Goal: Contribute content: Contribute content

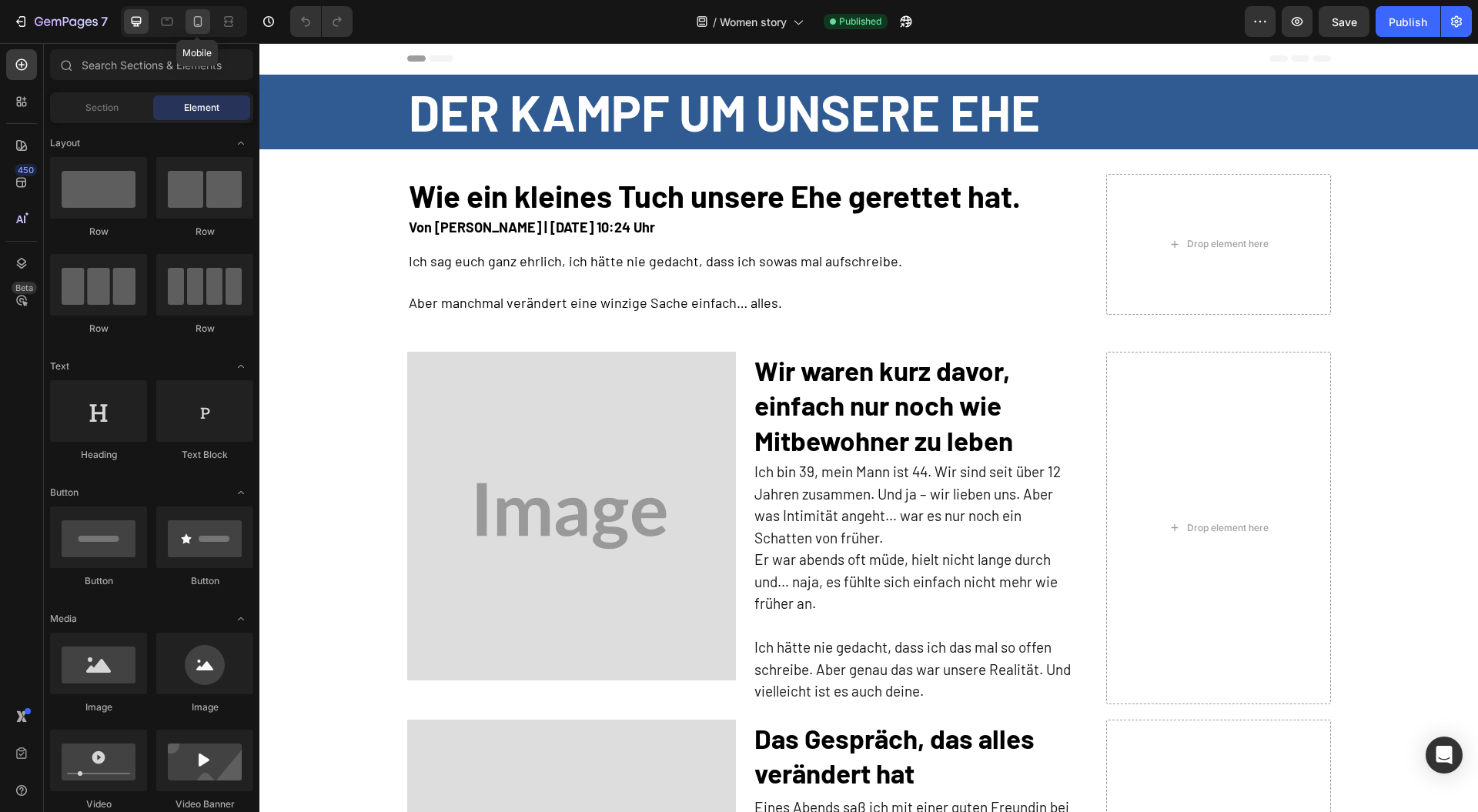
click at [202, 10] on div at bounding box center [198, 22] width 24 height 24
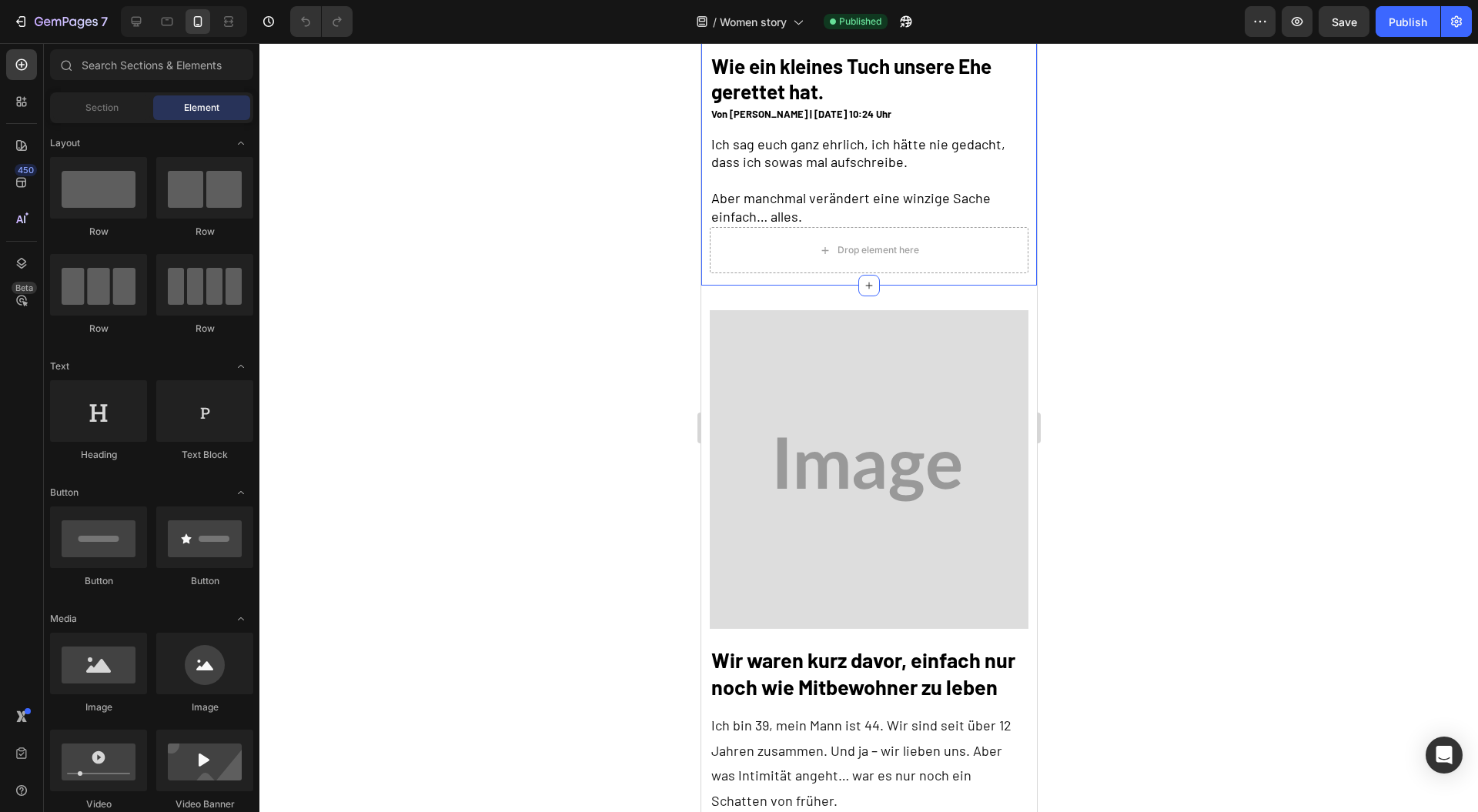
scroll to position [205, 0]
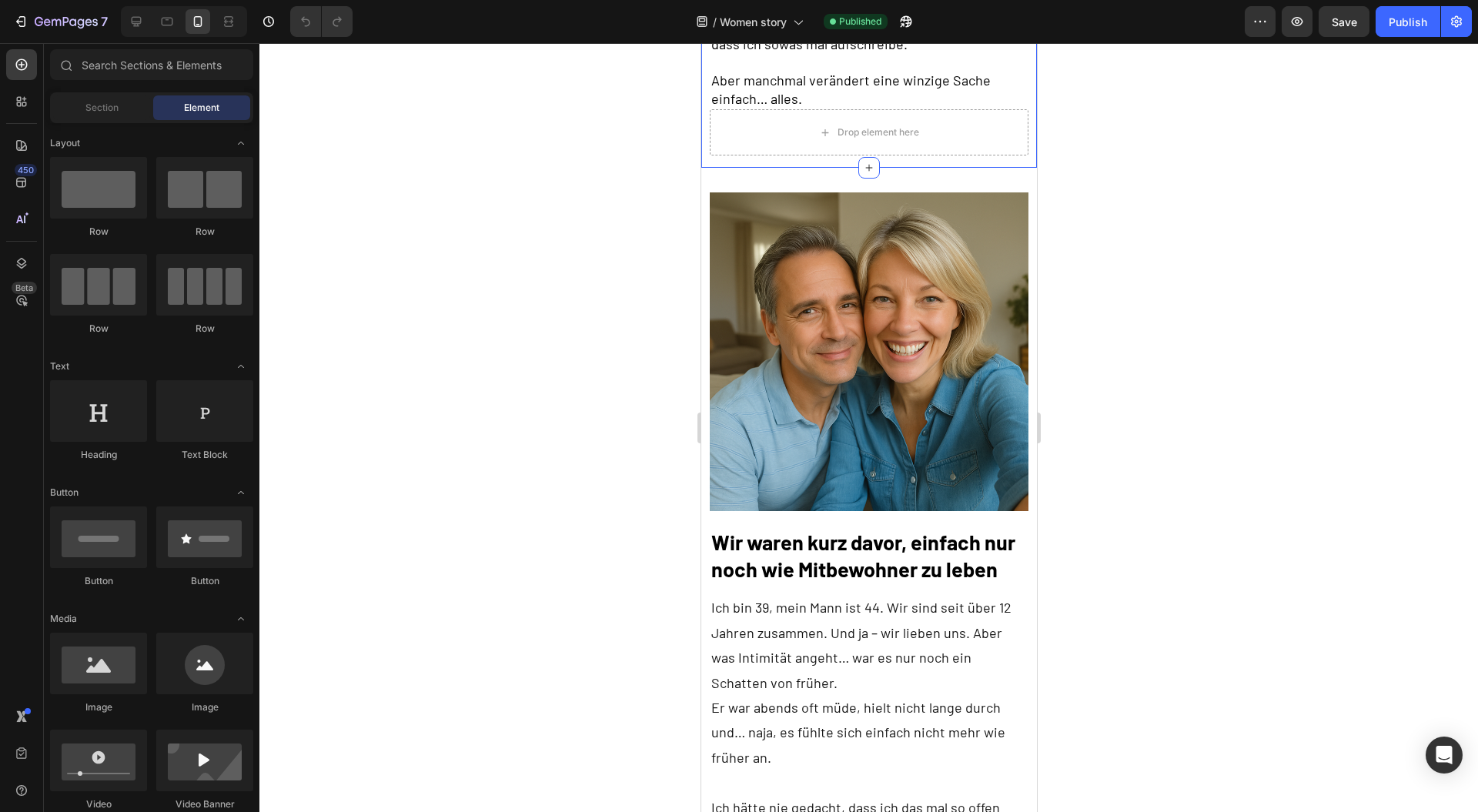
click at [838, 340] on img at bounding box center [868, 352] width 319 height 319
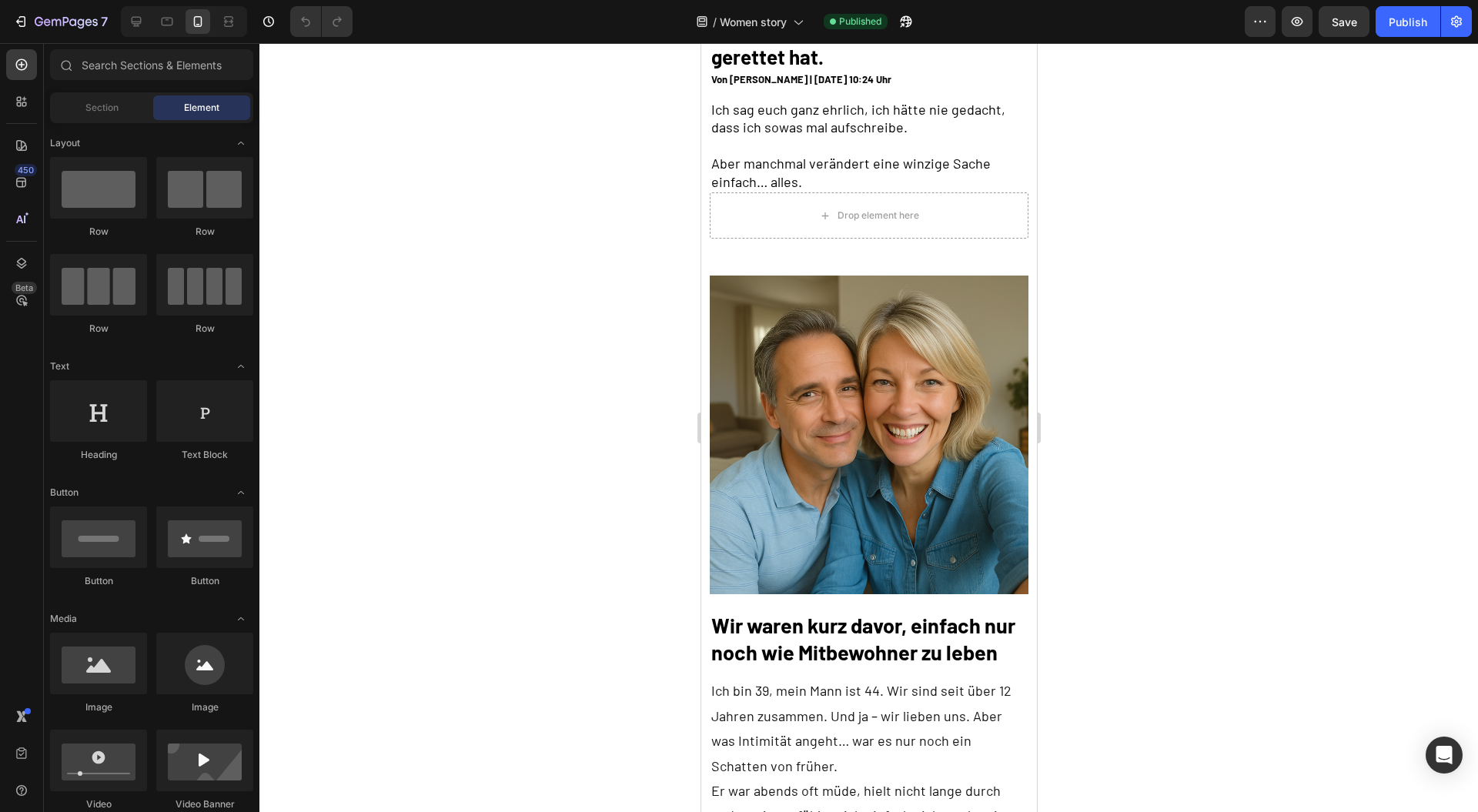
scroll to position [0, 0]
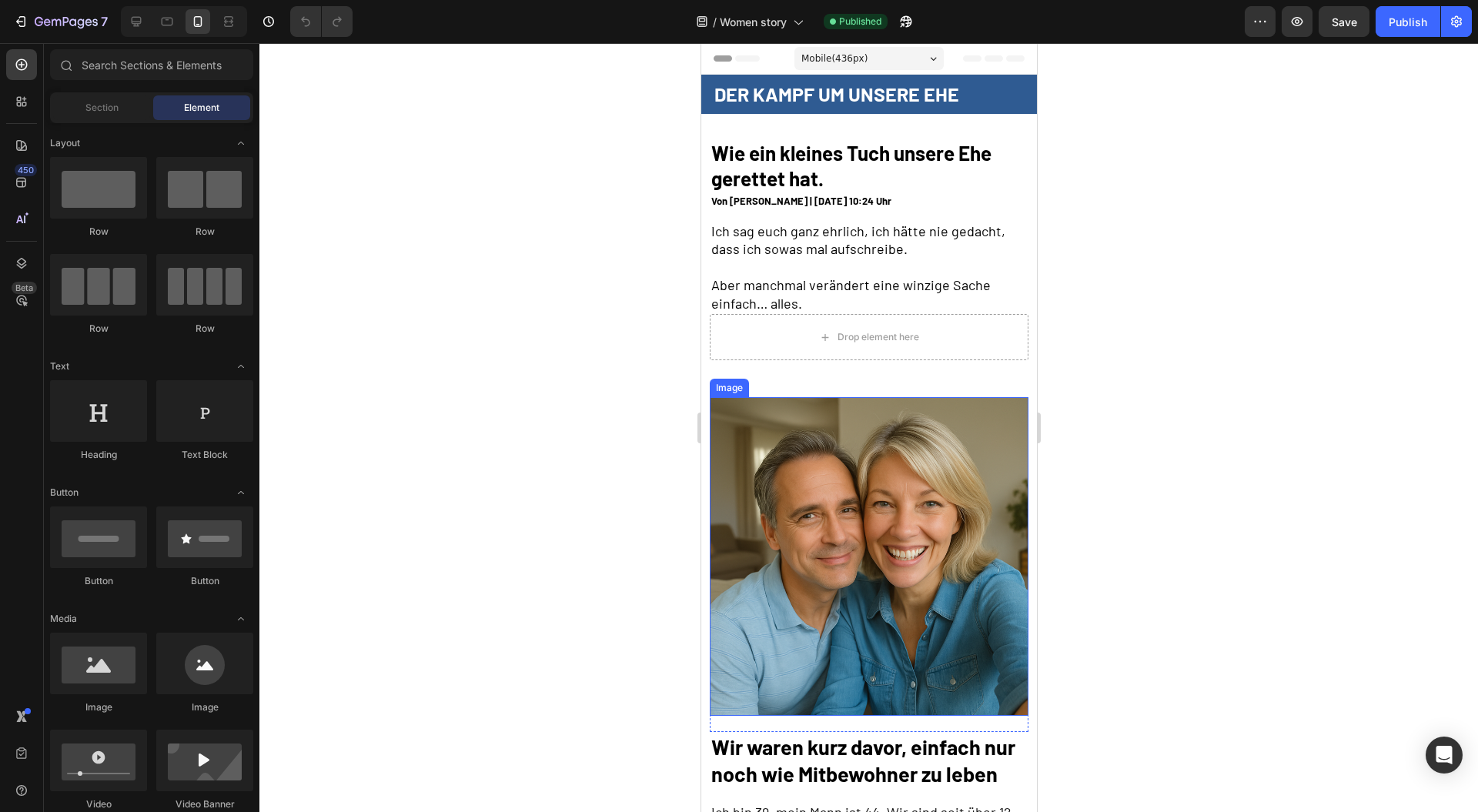
click at [726, 464] on img at bounding box center [868, 556] width 319 height 319
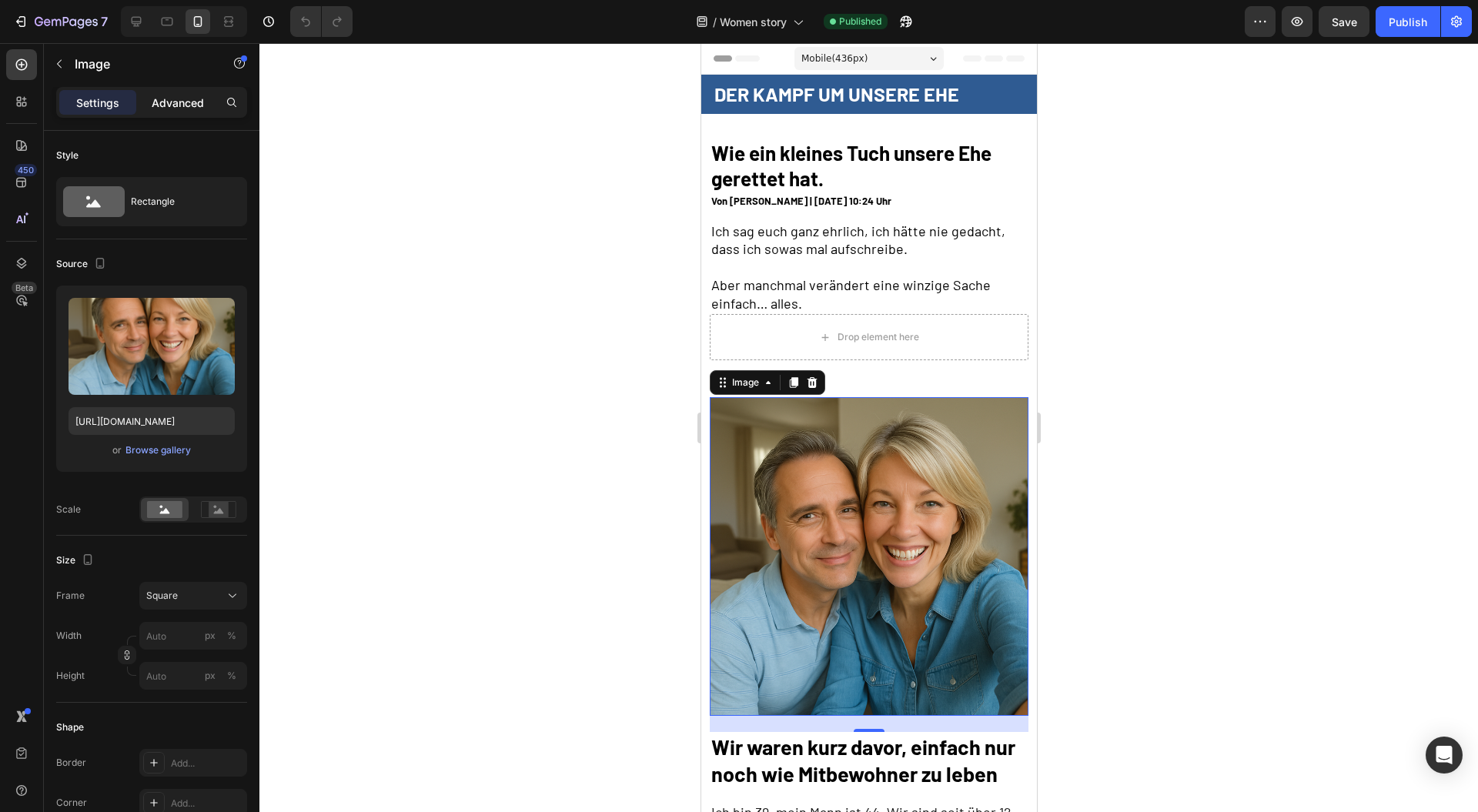
click at [180, 95] on p "Advanced" at bounding box center [178, 102] width 52 height 17
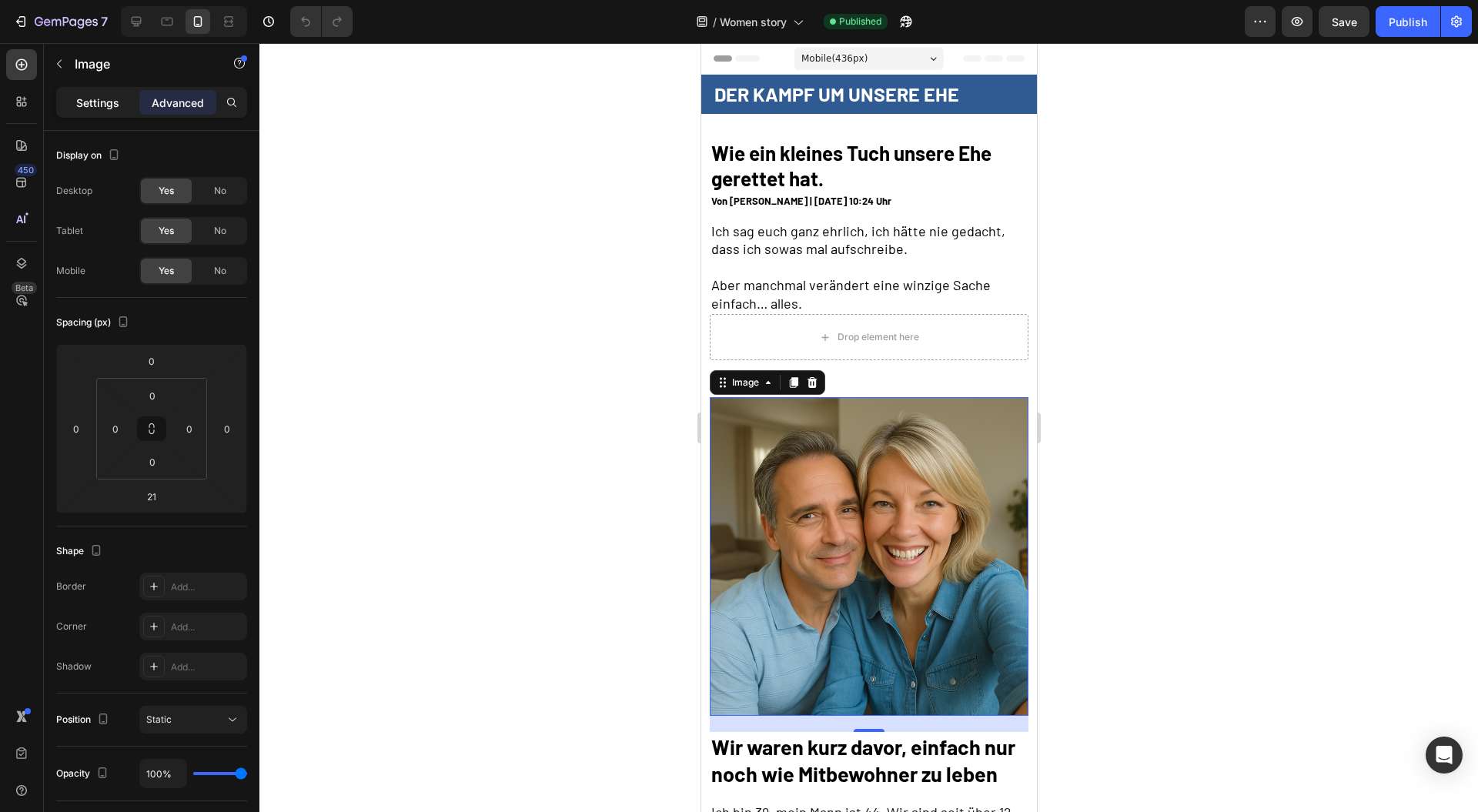
click at [80, 101] on p "Settings" at bounding box center [98, 102] width 43 height 17
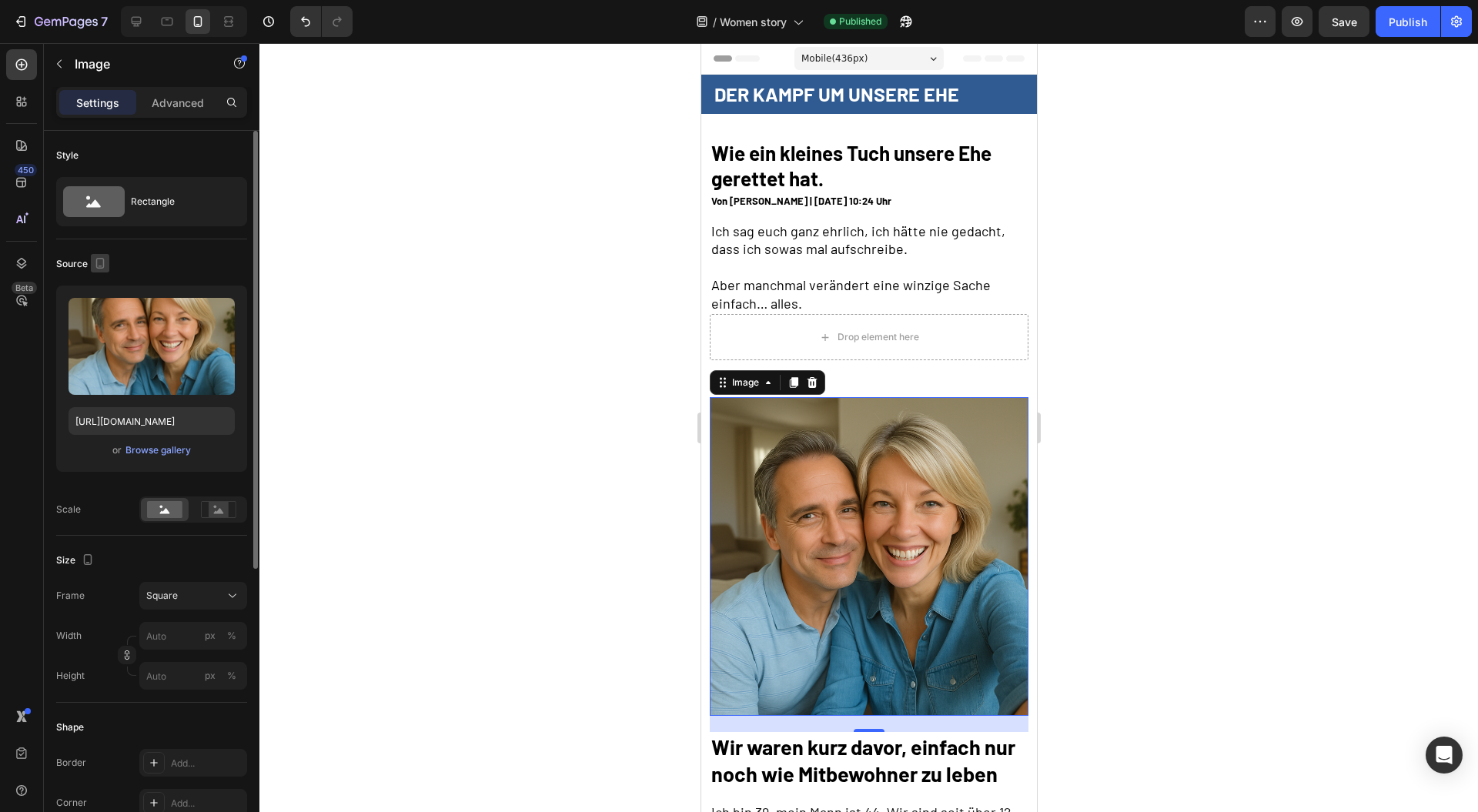
click at [97, 261] on icon "button" at bounding box center [100, 263] width 16 height 16
click at [100, 287] on icon "button" at bounding box center [103, 287] width 10 height 10
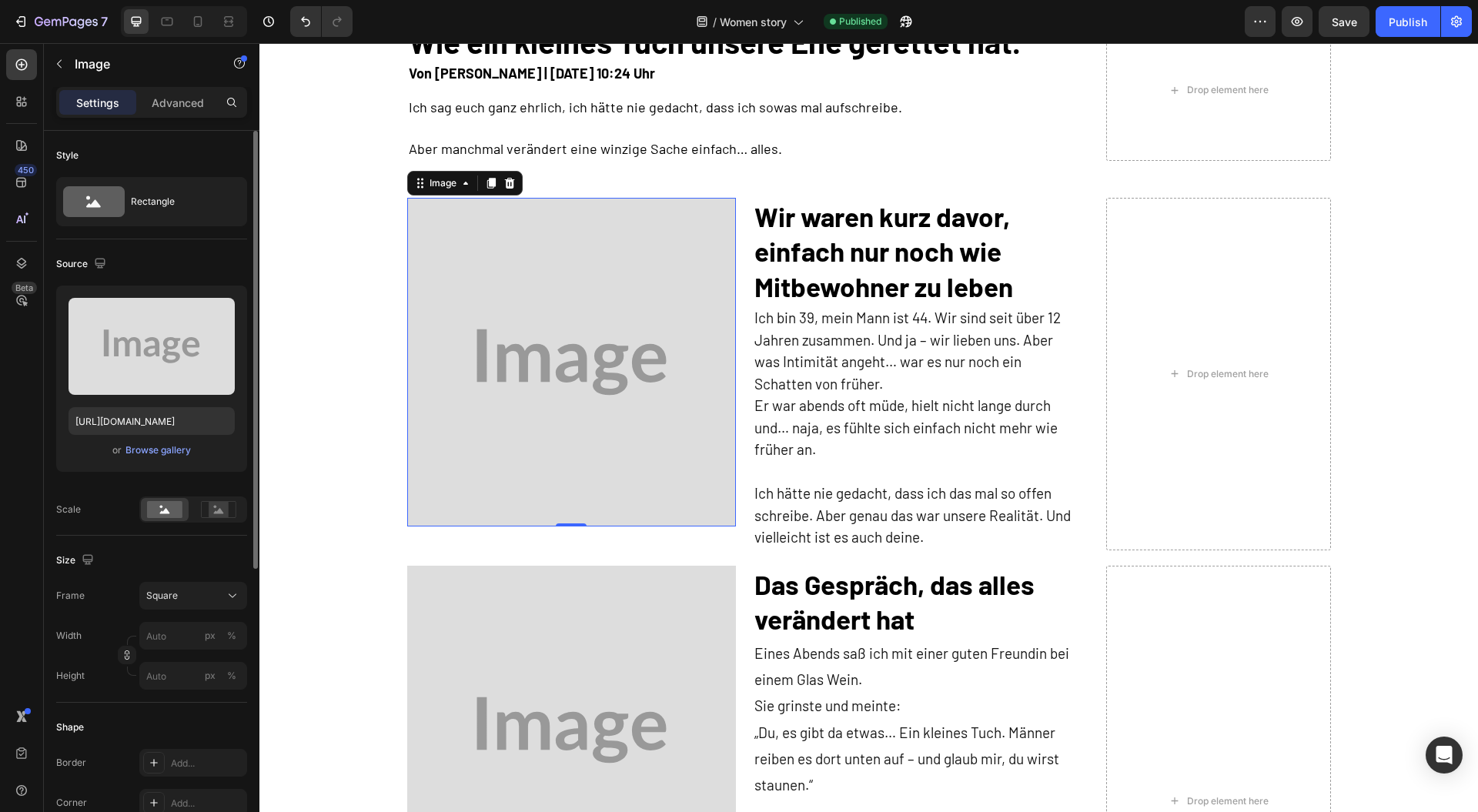
scroll to position [307, 0]
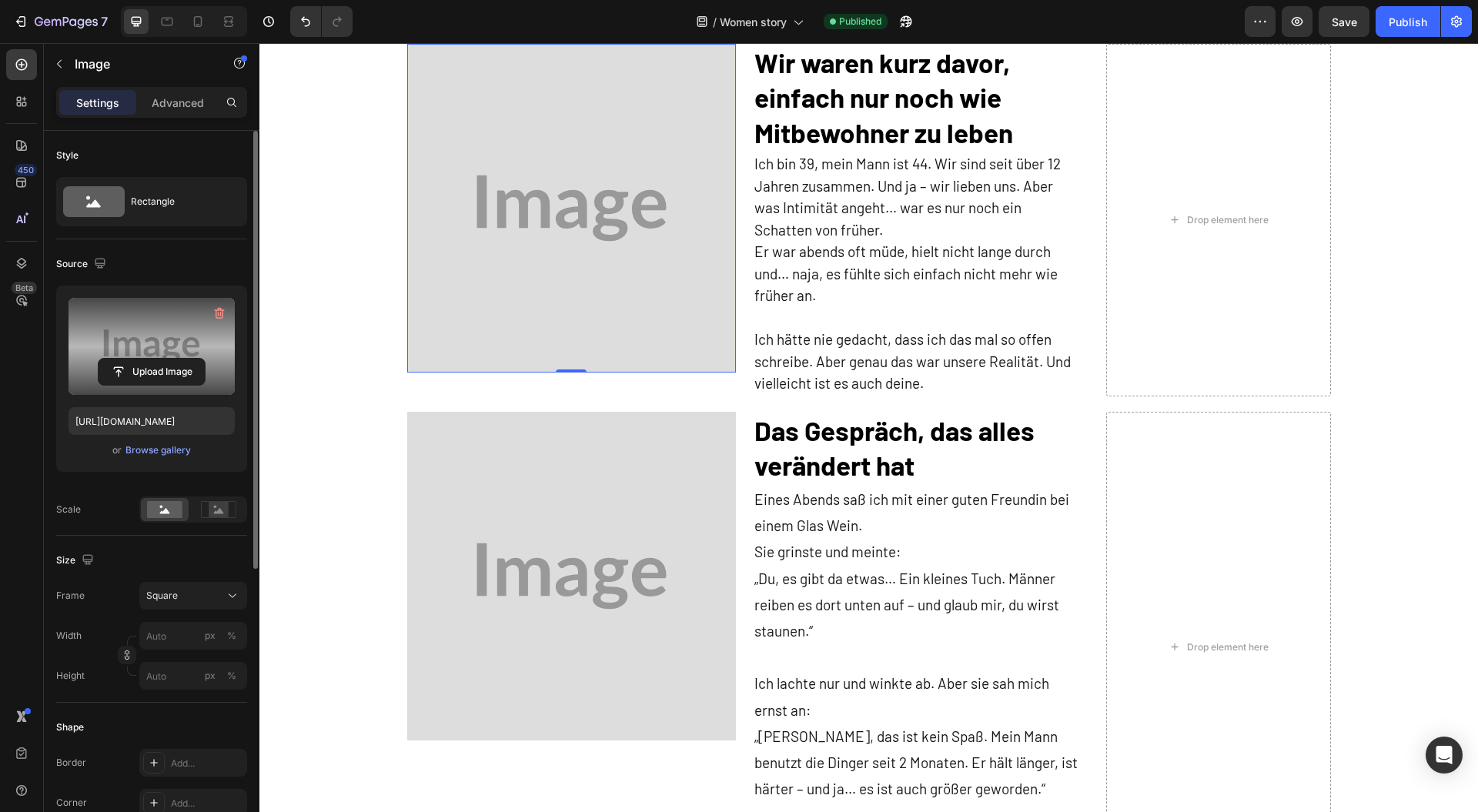
click at [111, 343] on label at bounding box center [151, 347] width 166 height 97
click at [111, 359] on input "file" at bounding box center [151, 372] width 106 height 26
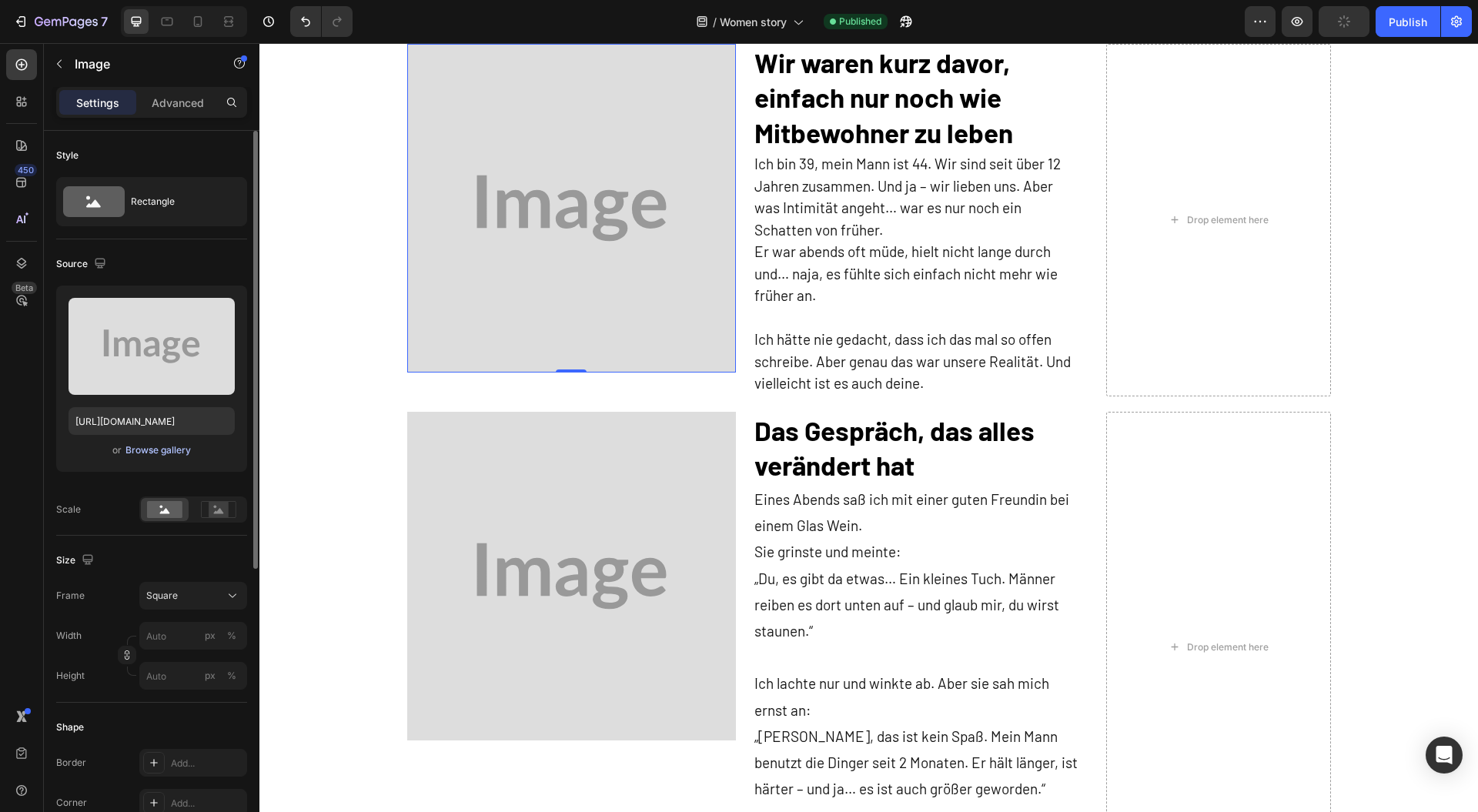
click at [170, 443] on div "Browse gallery" at bounding box center [157, 450] width 65 height 14
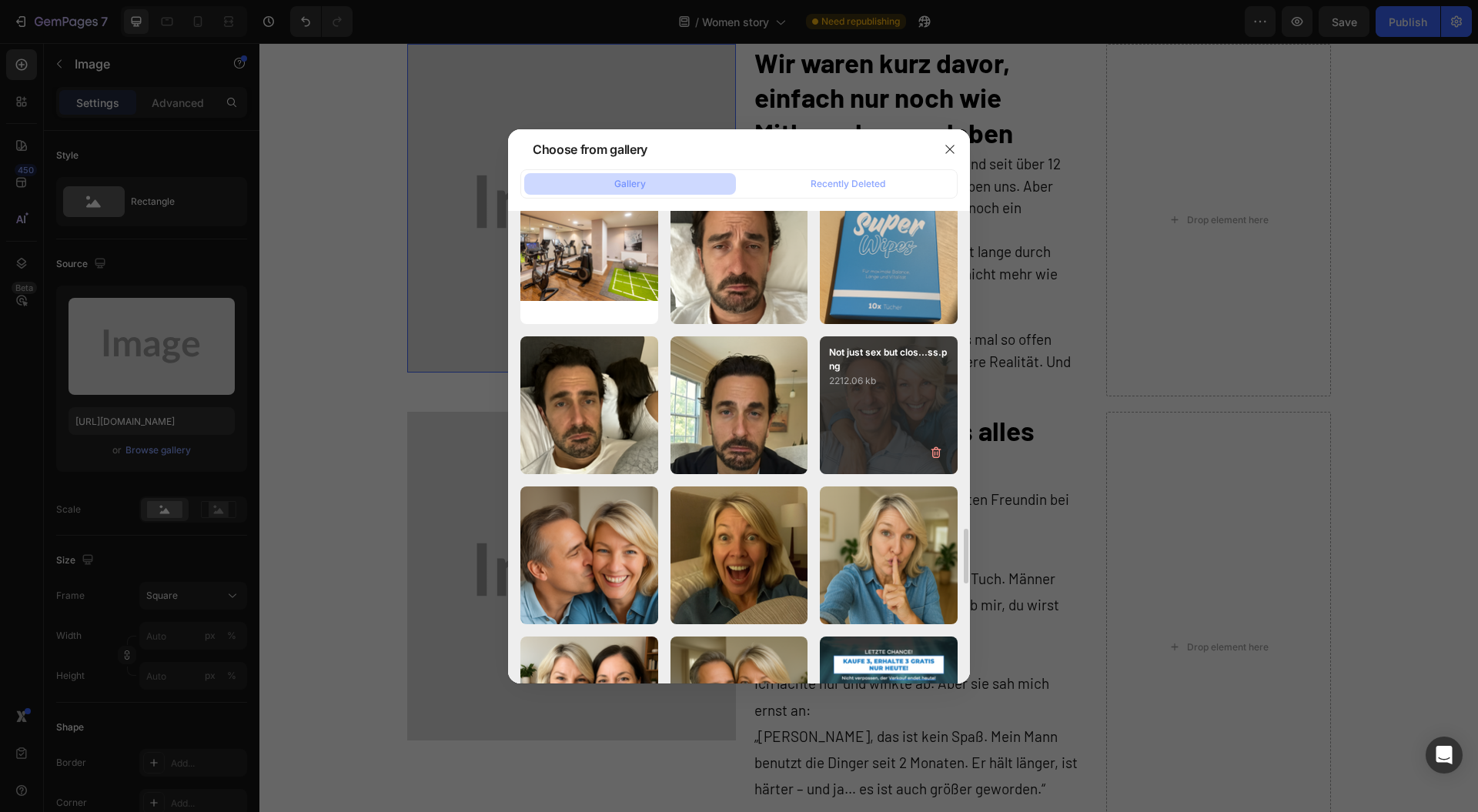
scroll to position [2425, 0]
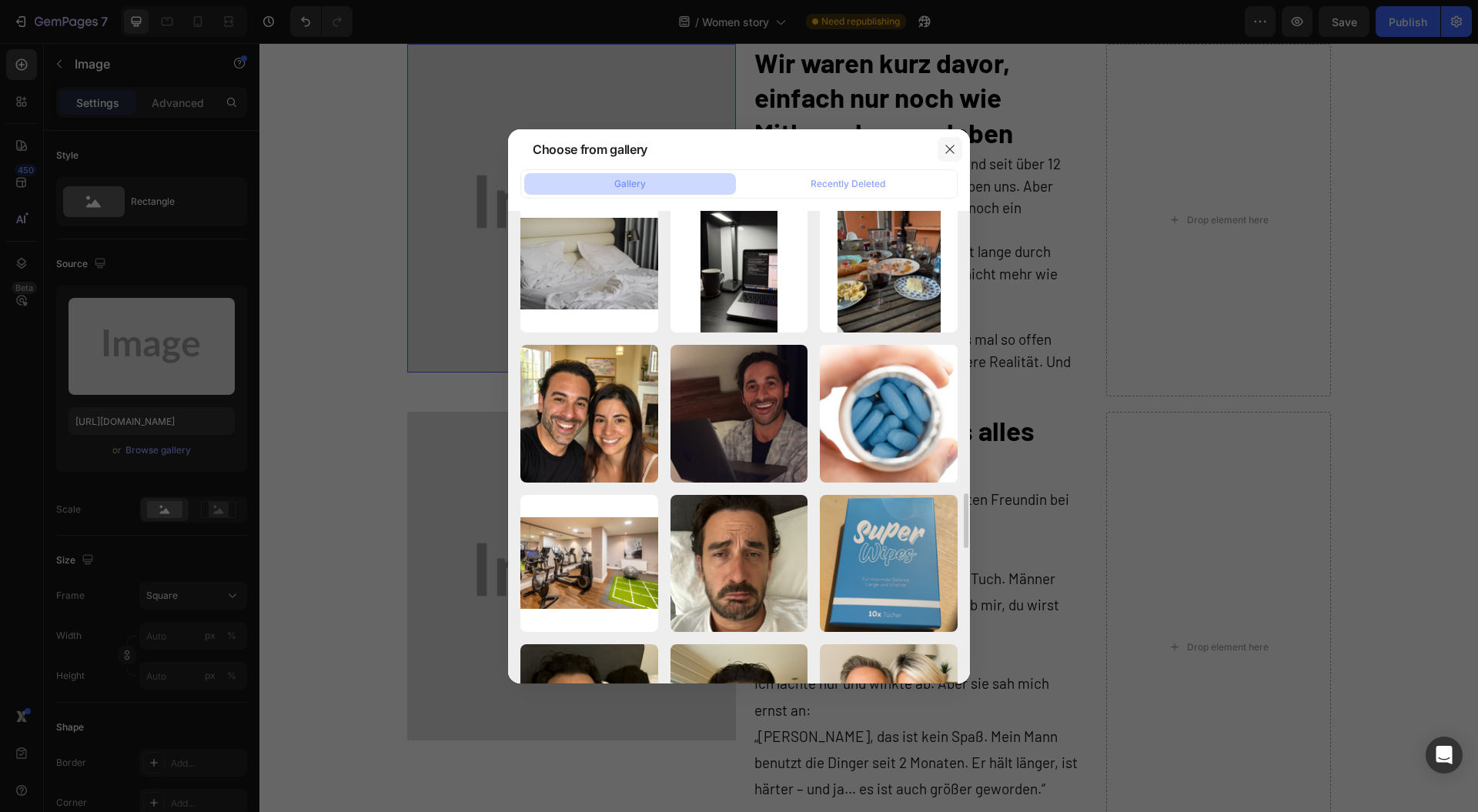
click at [950, 152] on icon "button" at bounding box center [950, 149] width 12 height 12
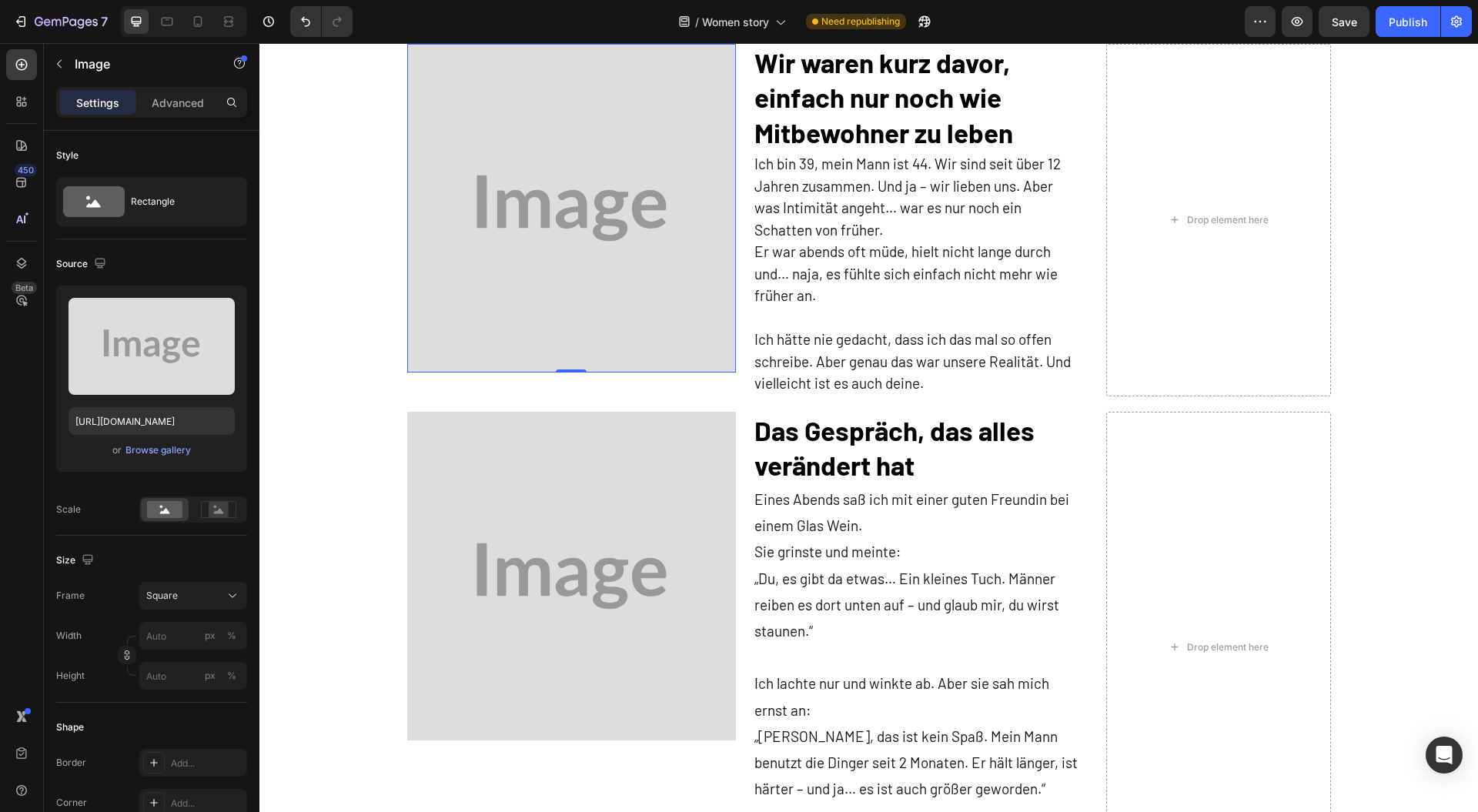
scroll to position [0, 0]
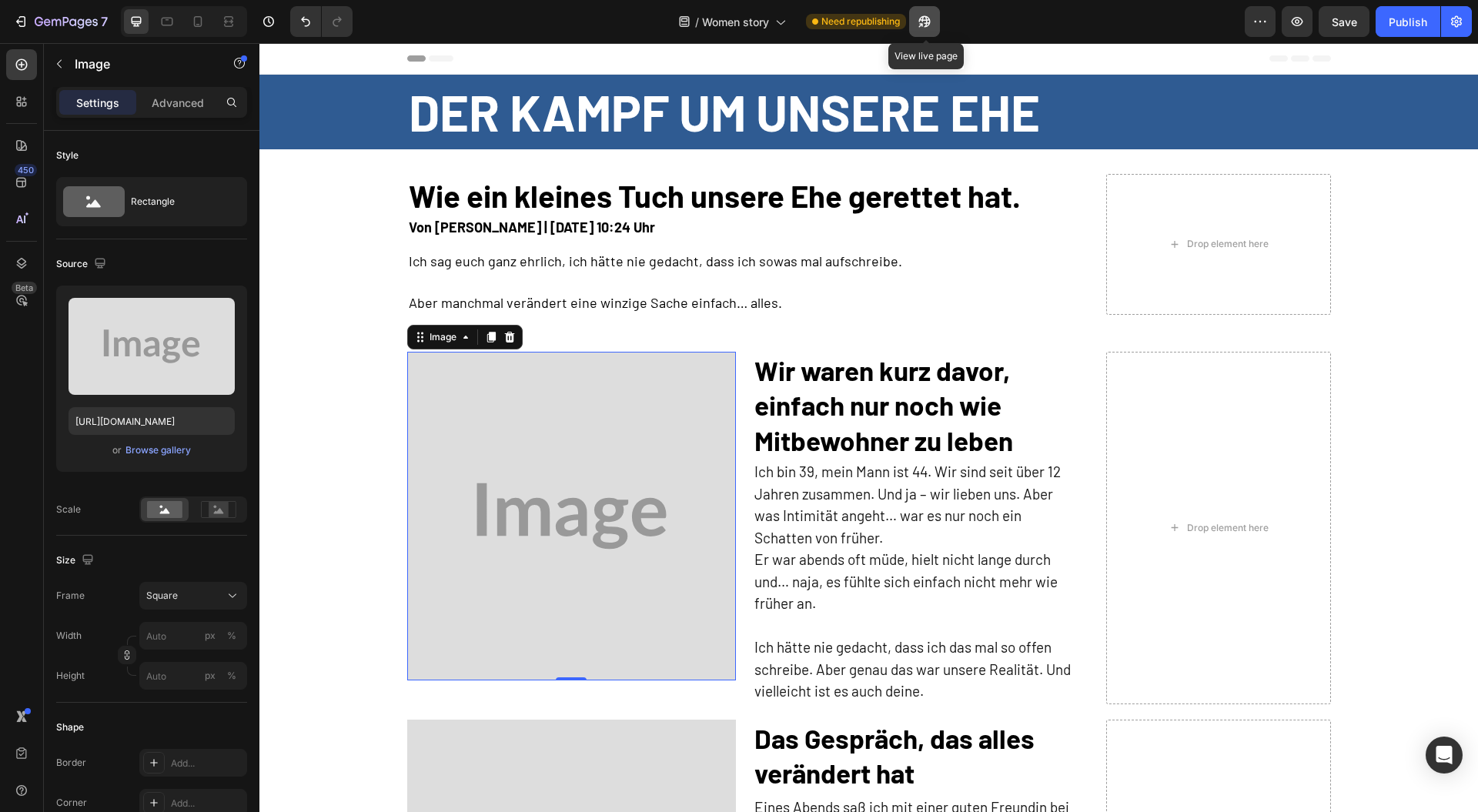
click at [922, 24] on icon "button" at bounding box center [920, 25] width 3 height 3
click at [154, 446] on div "Browse gallery" at bounding box center [157, 450] width 65 height 14
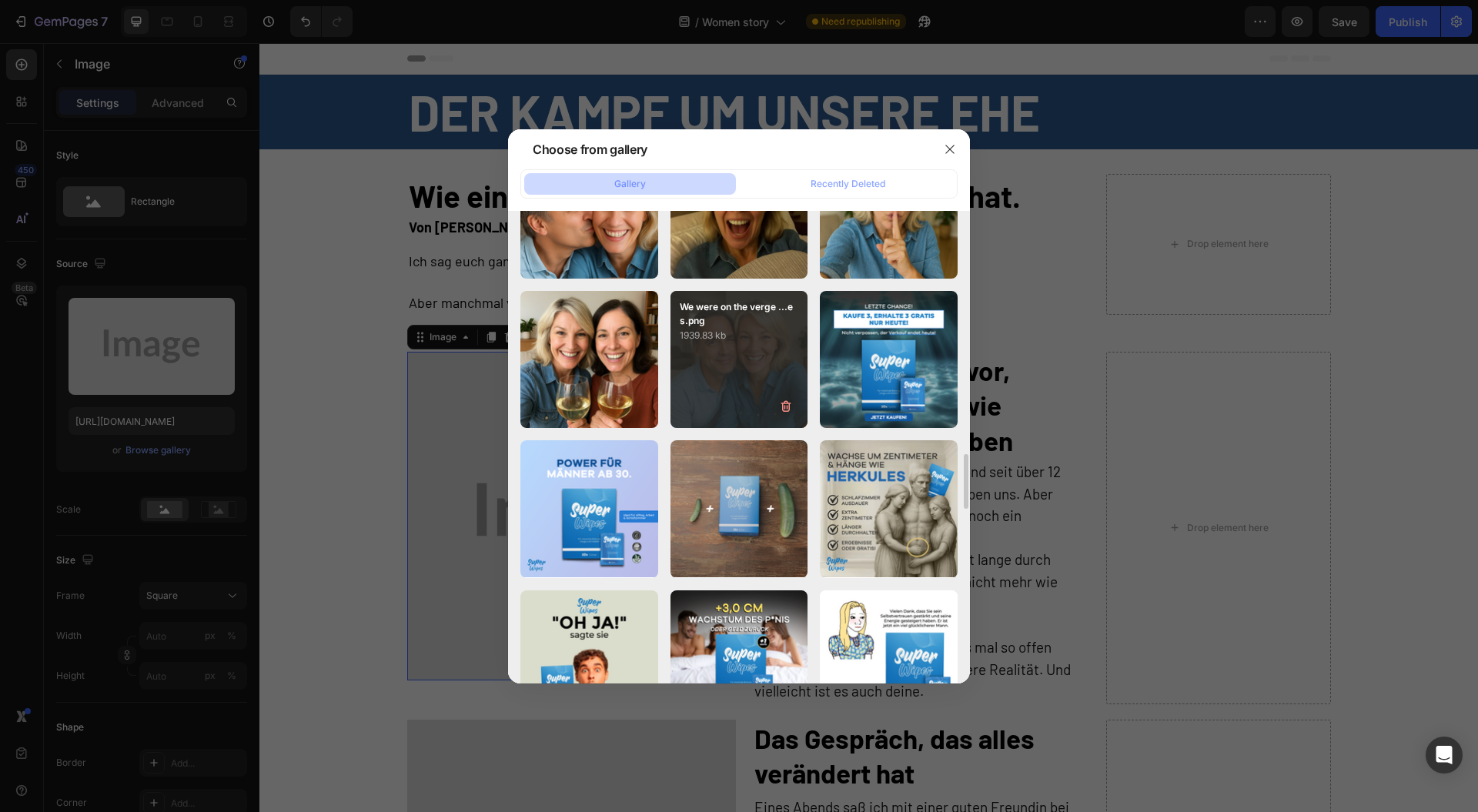
scroll to position [2974, 0]
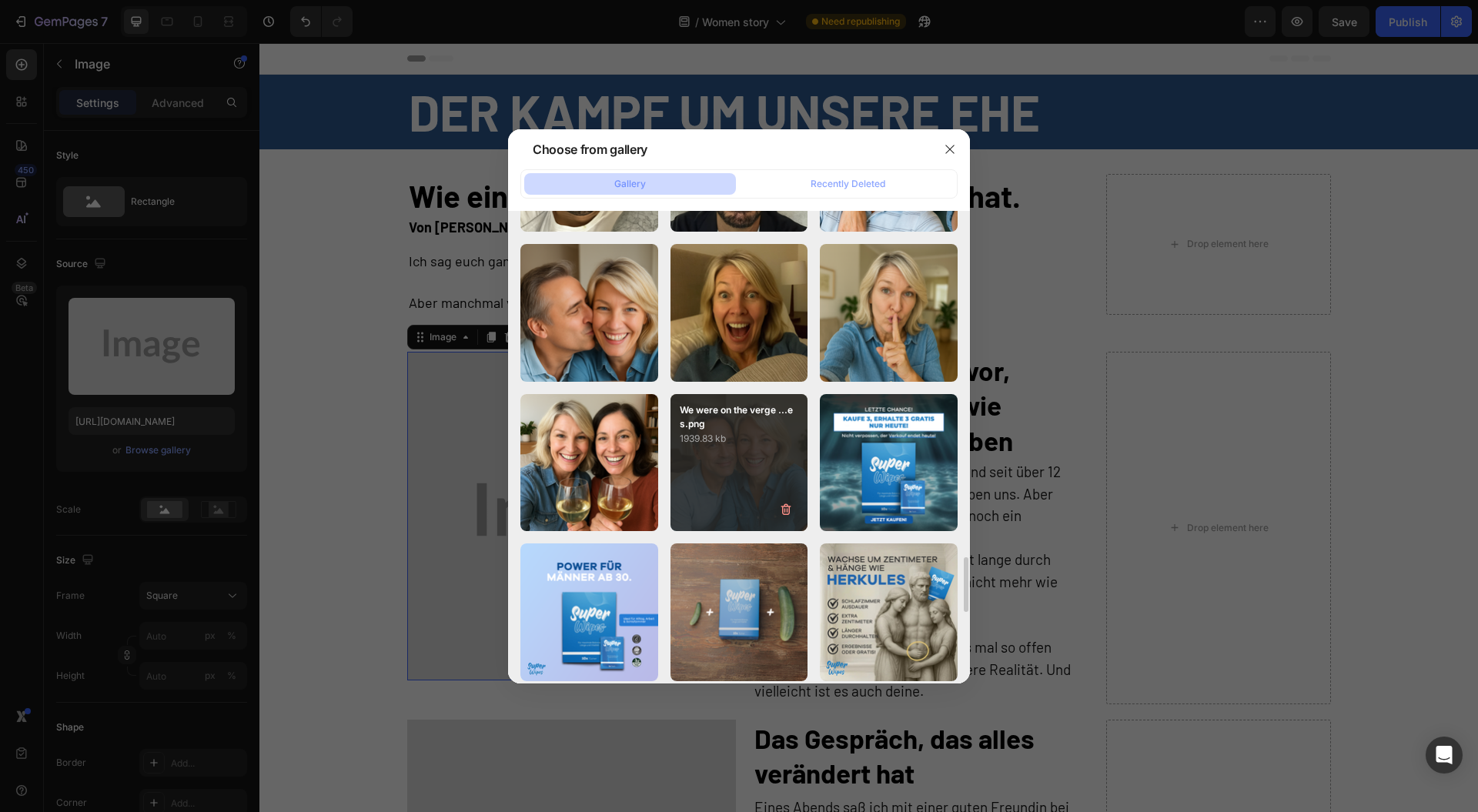
click at [720, 468] on div "We were on the verge ...es.png 1939.83 kb" at bounding box center [739, 463] width 138 height 138
type input "[URL][DOMAIN_NAME]"
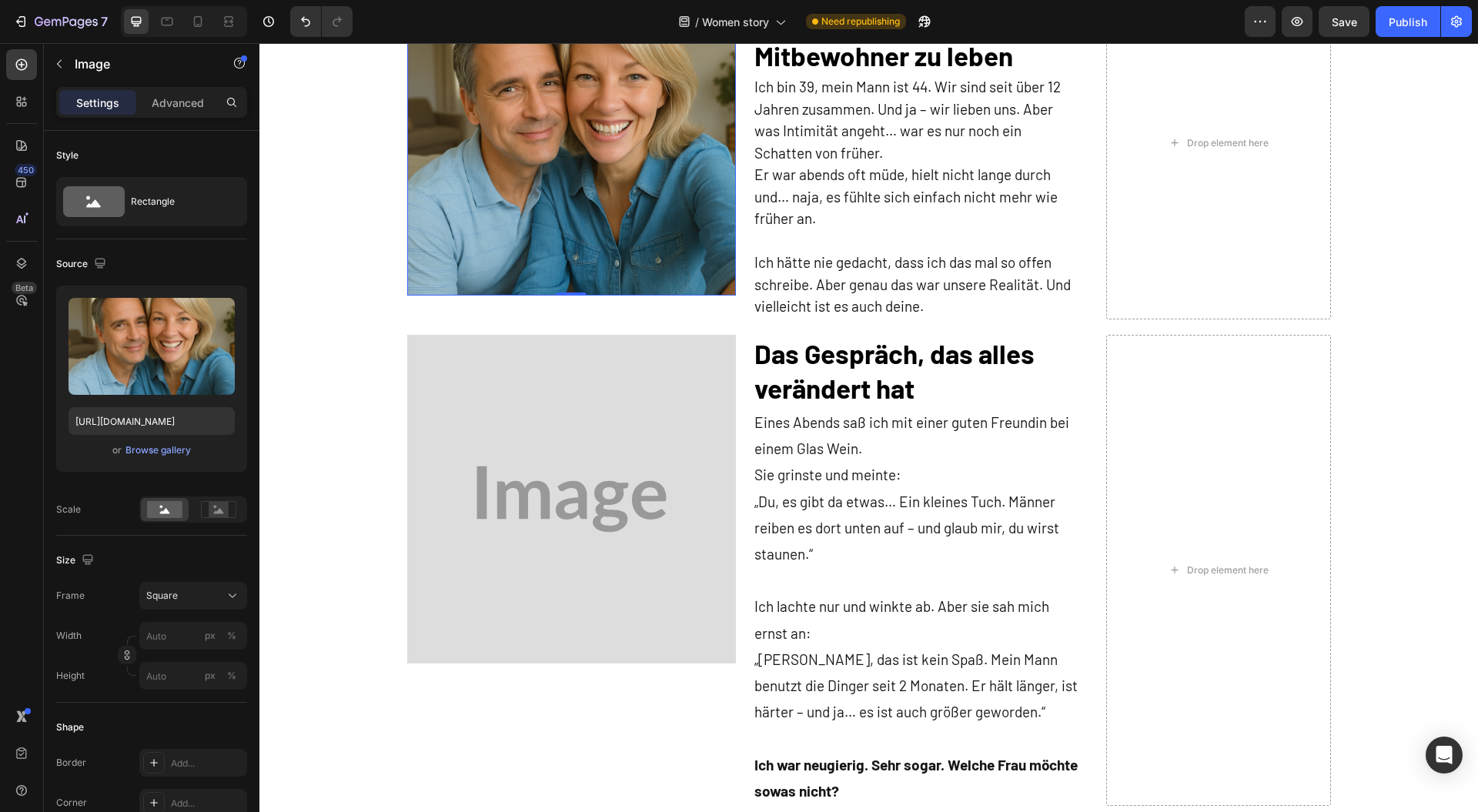
scroll to position [410, 0]
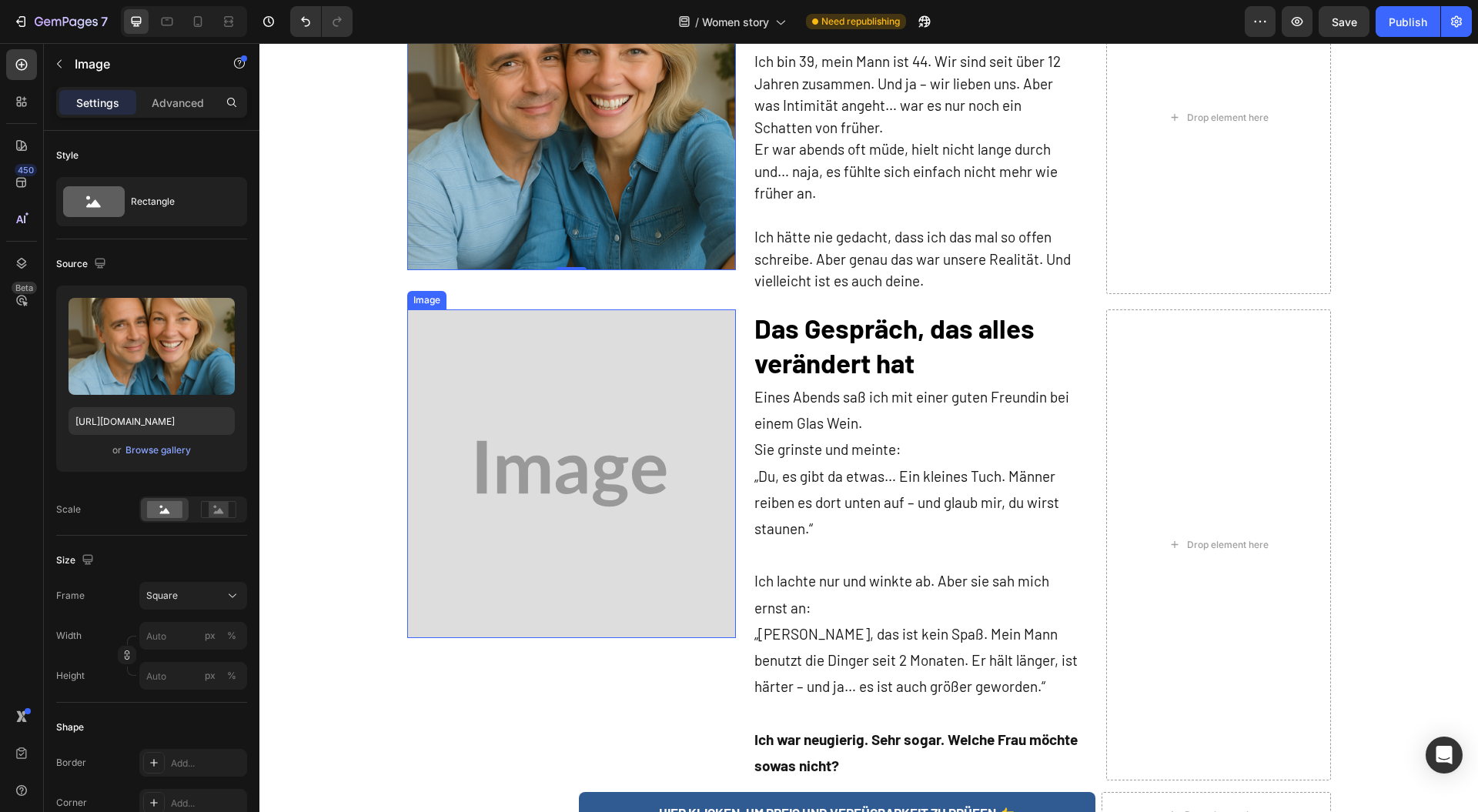
click at [585, 419] on img at bounding box center [572, 473] width 328 height 328
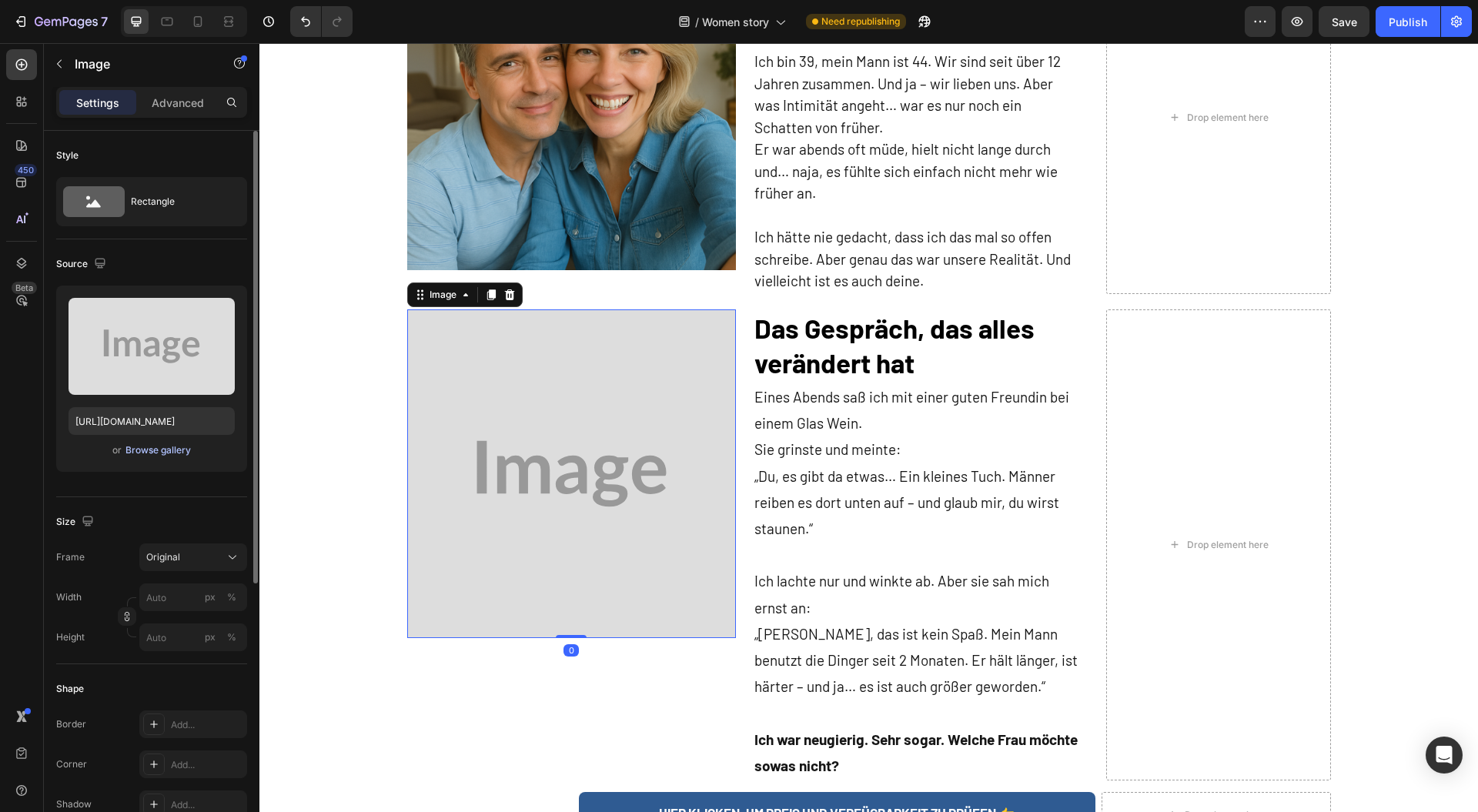
click at [168, 446] on div "Browse gallery" at bounding box center [157, 450] width 65 height 14
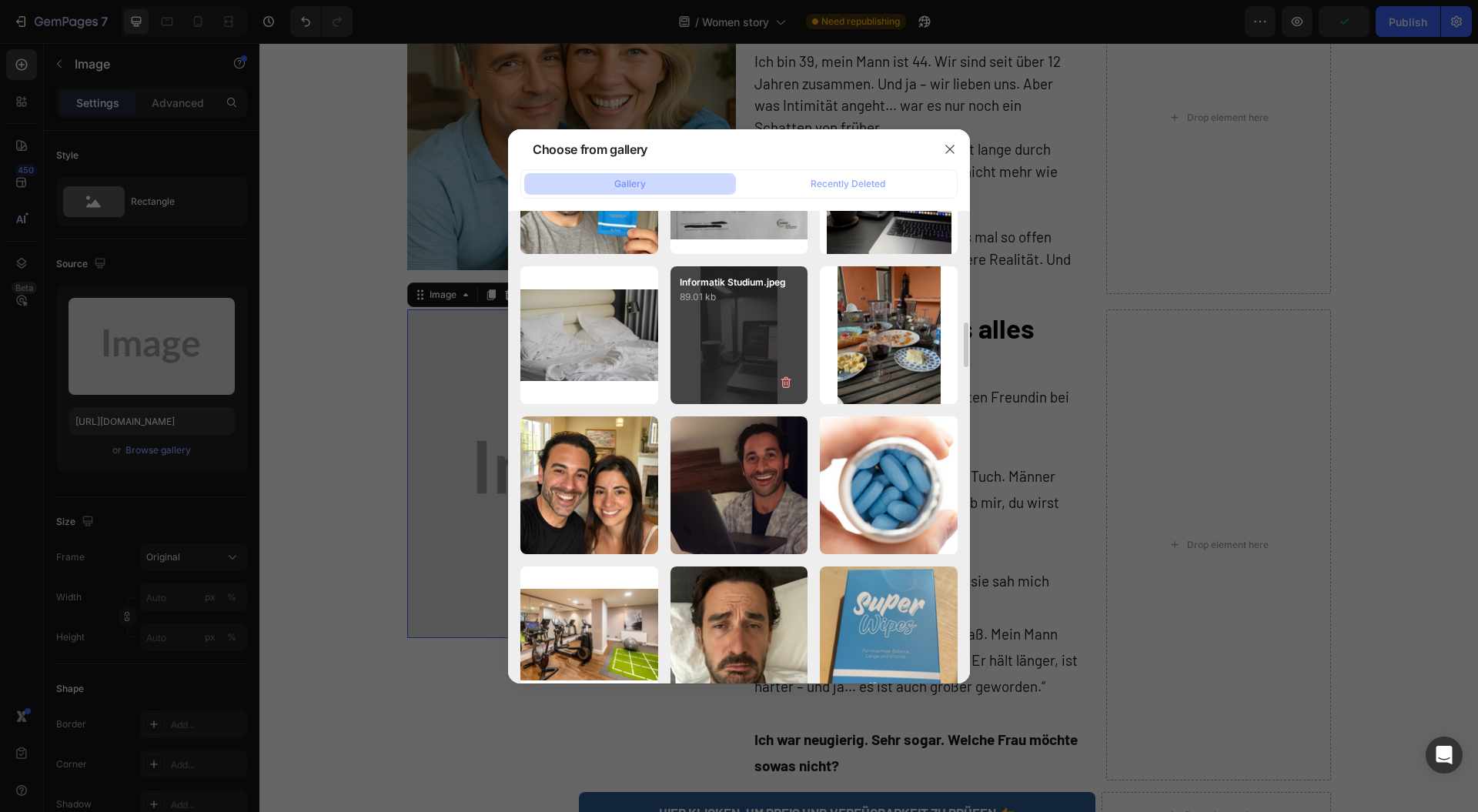
scroll to position [2250, 0]
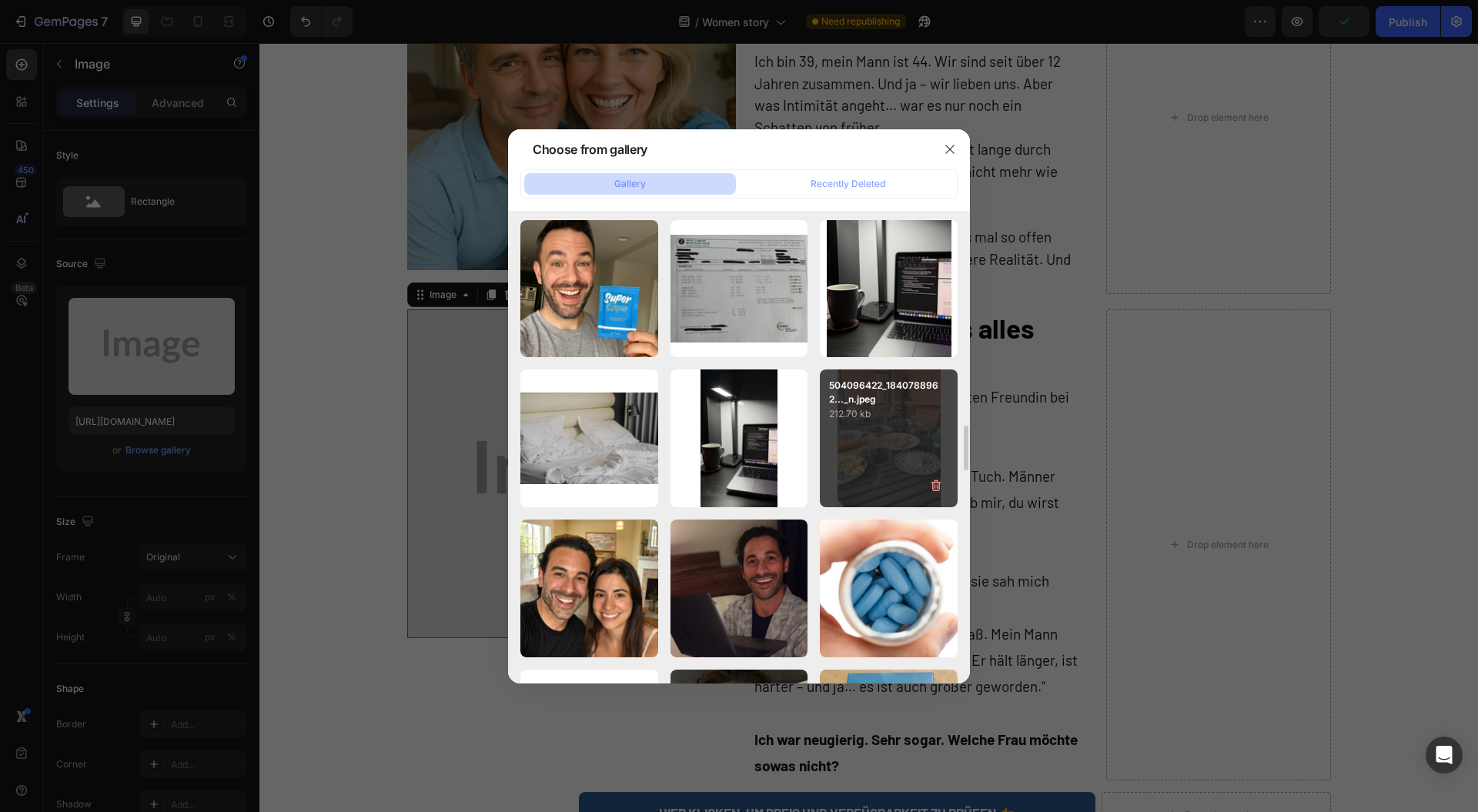
click at [881, 439] on div "504096422_1840788962..._n.jpeg 212.70 kb" at bounding box center [889, 438] width 138 height 138
type input "[URL][DOMAIN_NAME]"
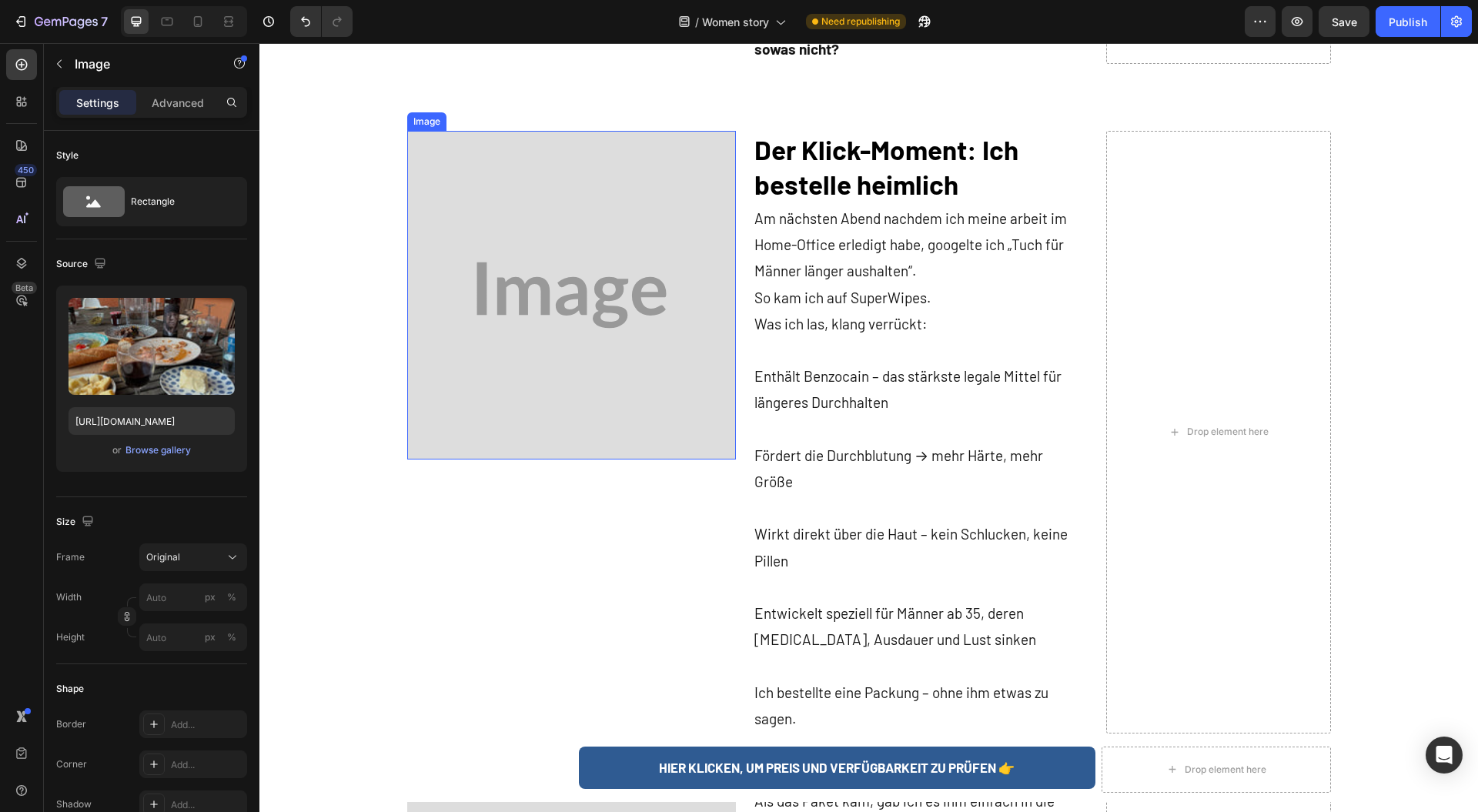
scroll to position [1128, 0]
click at [493, 361] on img at bounding box center [572, 294] width 328 height 328
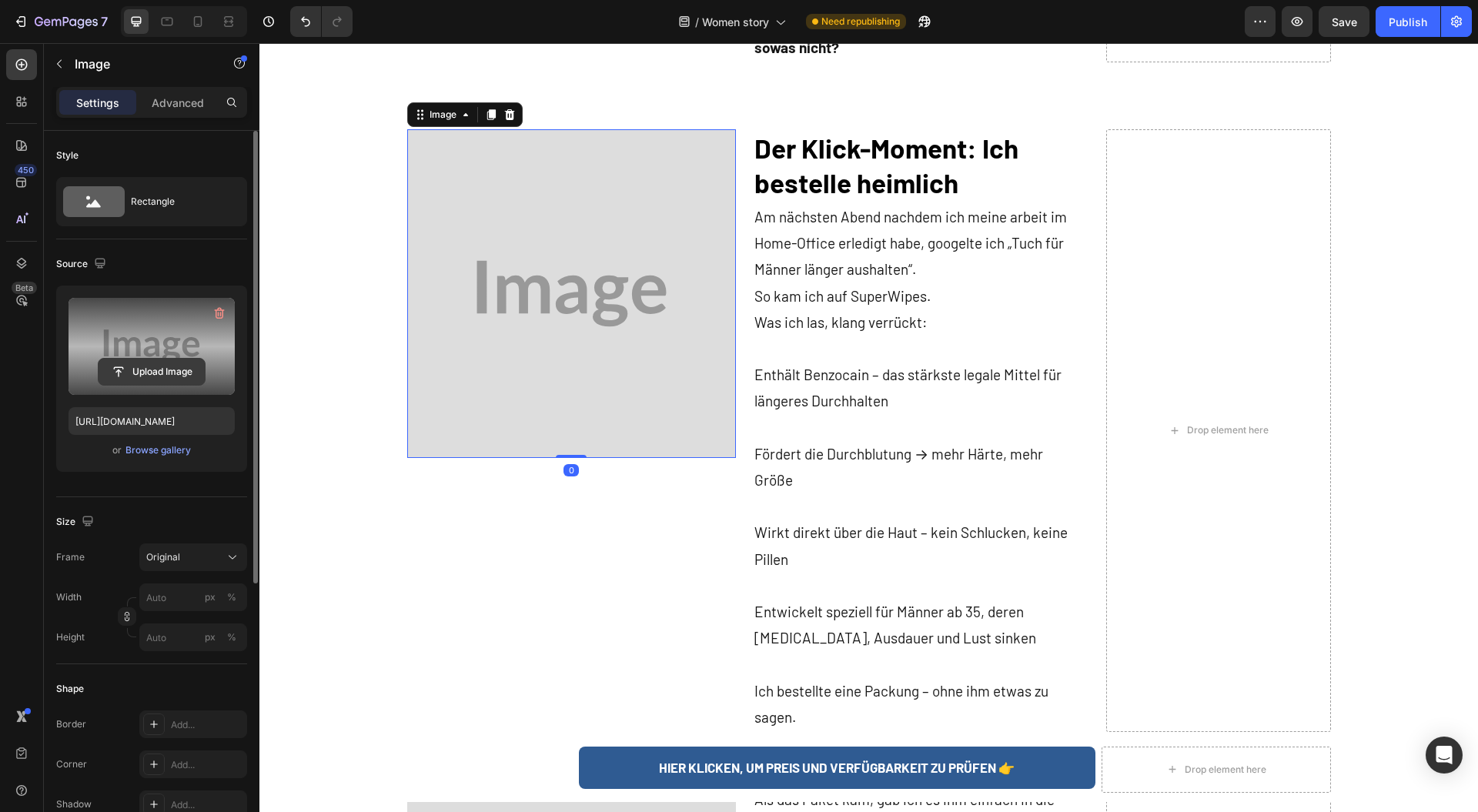
click at [169, 362] on input "file" at bounding box center [151, 372] width 106 height 26
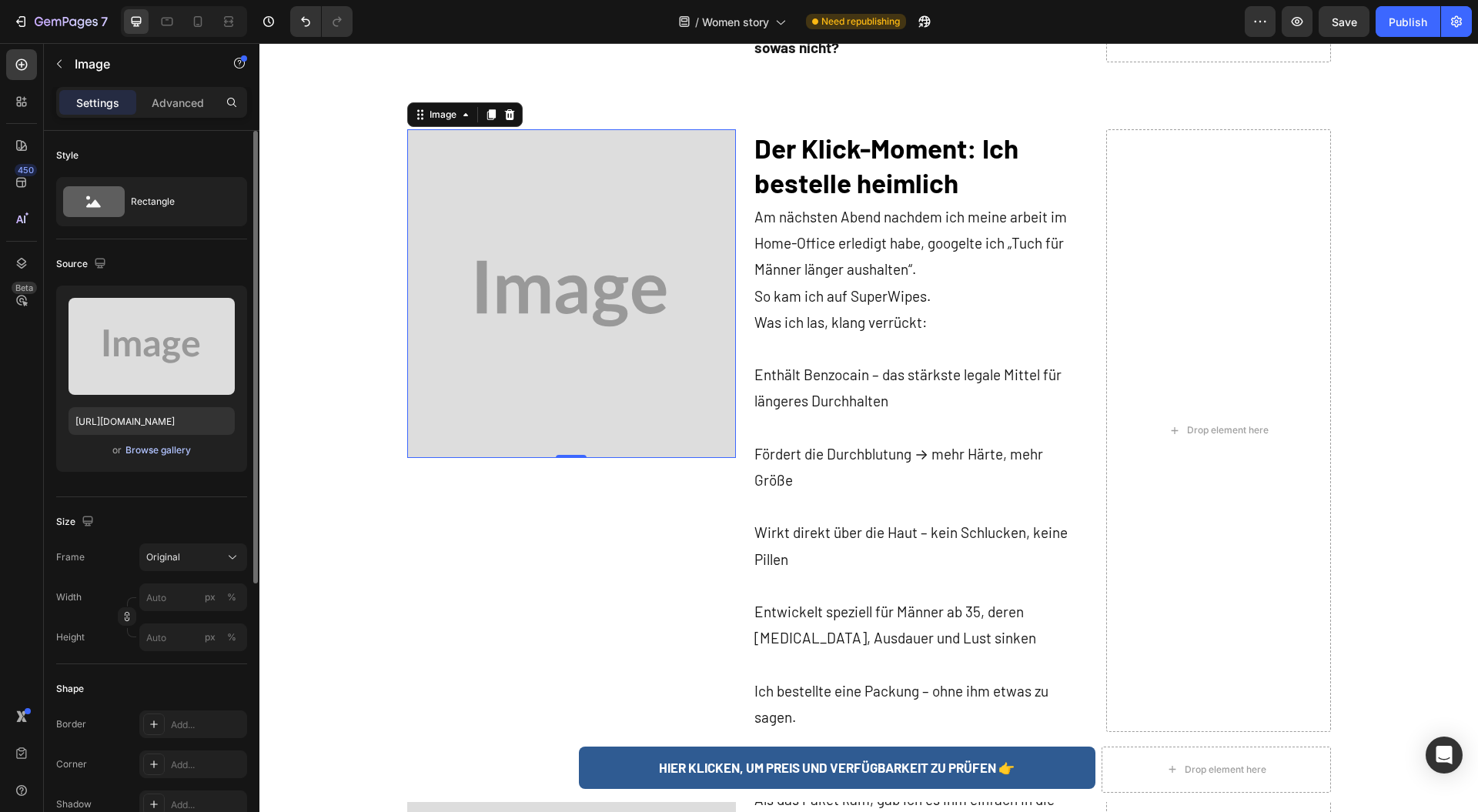
click at [181, 456] on div "Browse gallery" at bounding box center [157, 450] width 65 height 14
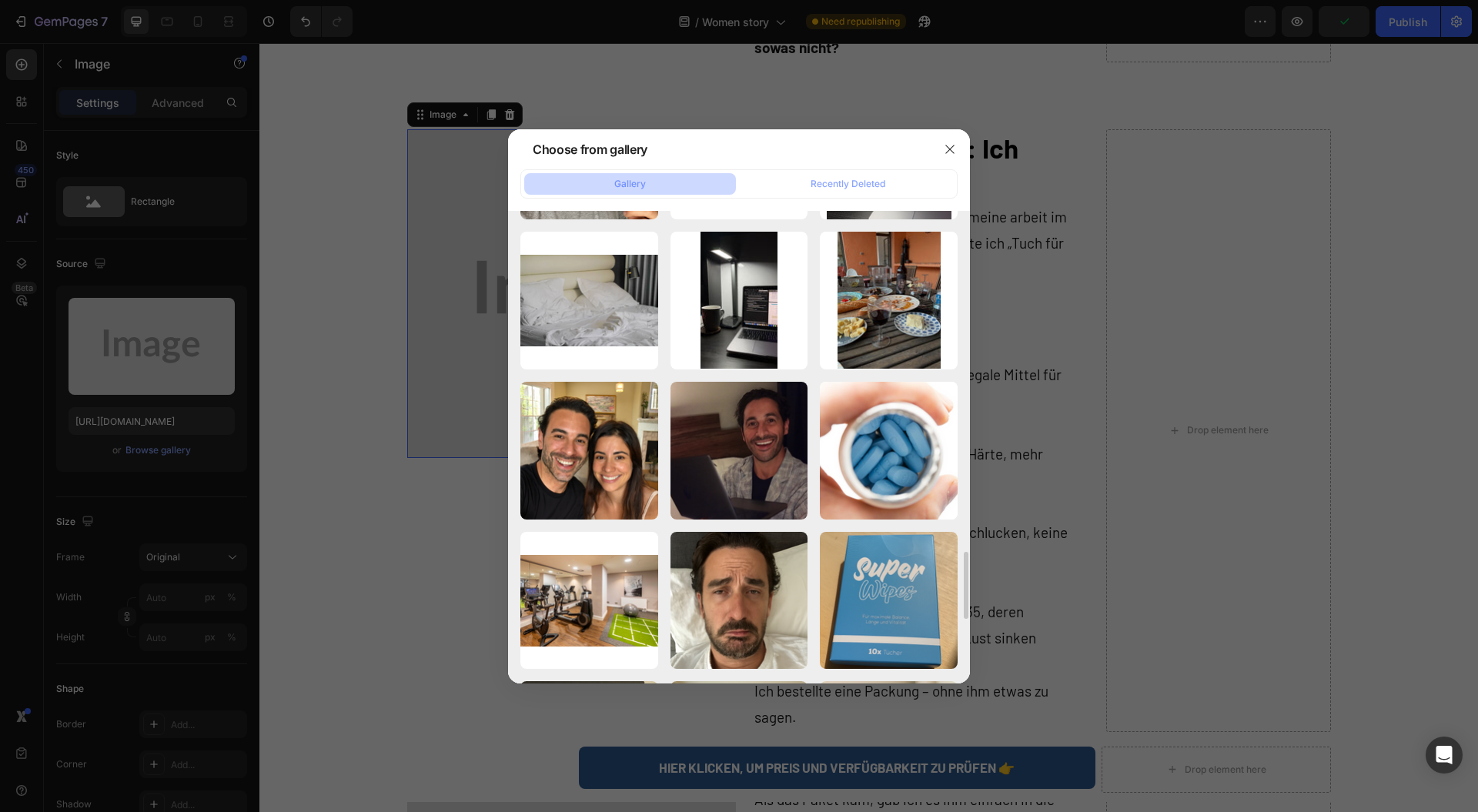
scroll to position [1977, 0]
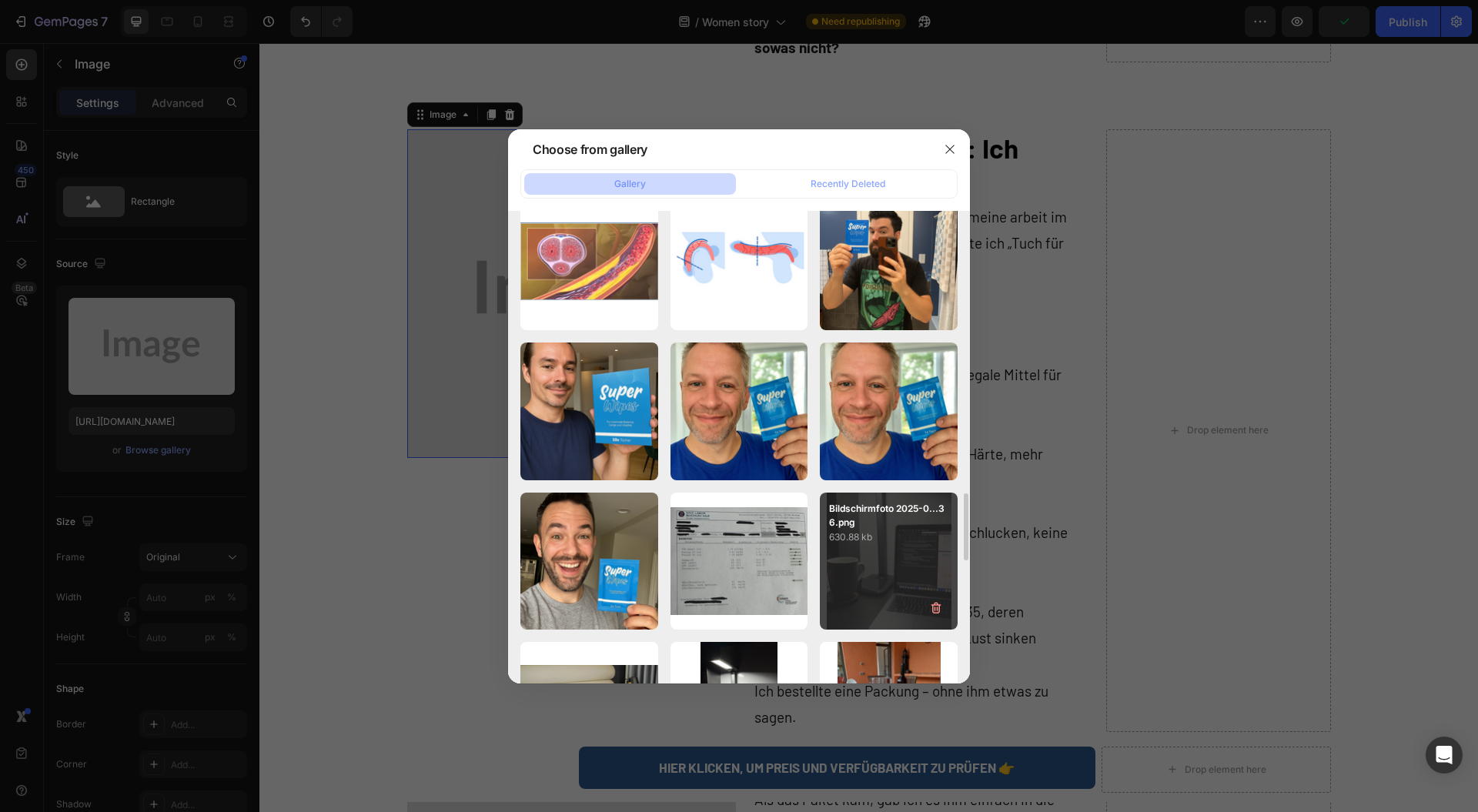
click at [887, 555] on div "Bildschirmfoto 2025-0...36.png 630.88 kb" at bounding box center [889, 561] width 138 height 138
type input "[URL][DOMAIN_NAME]"
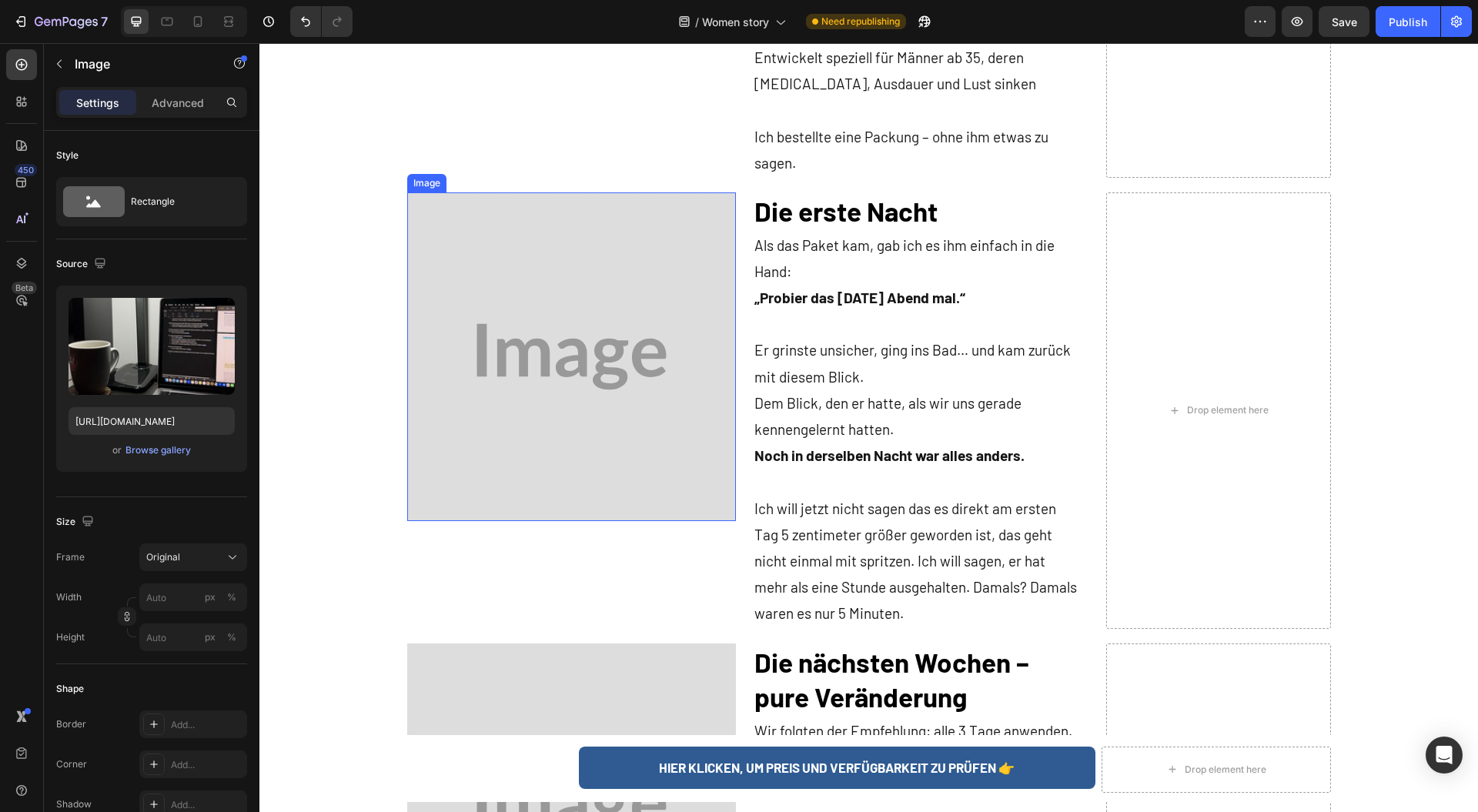
scroll to position [1744, 0]
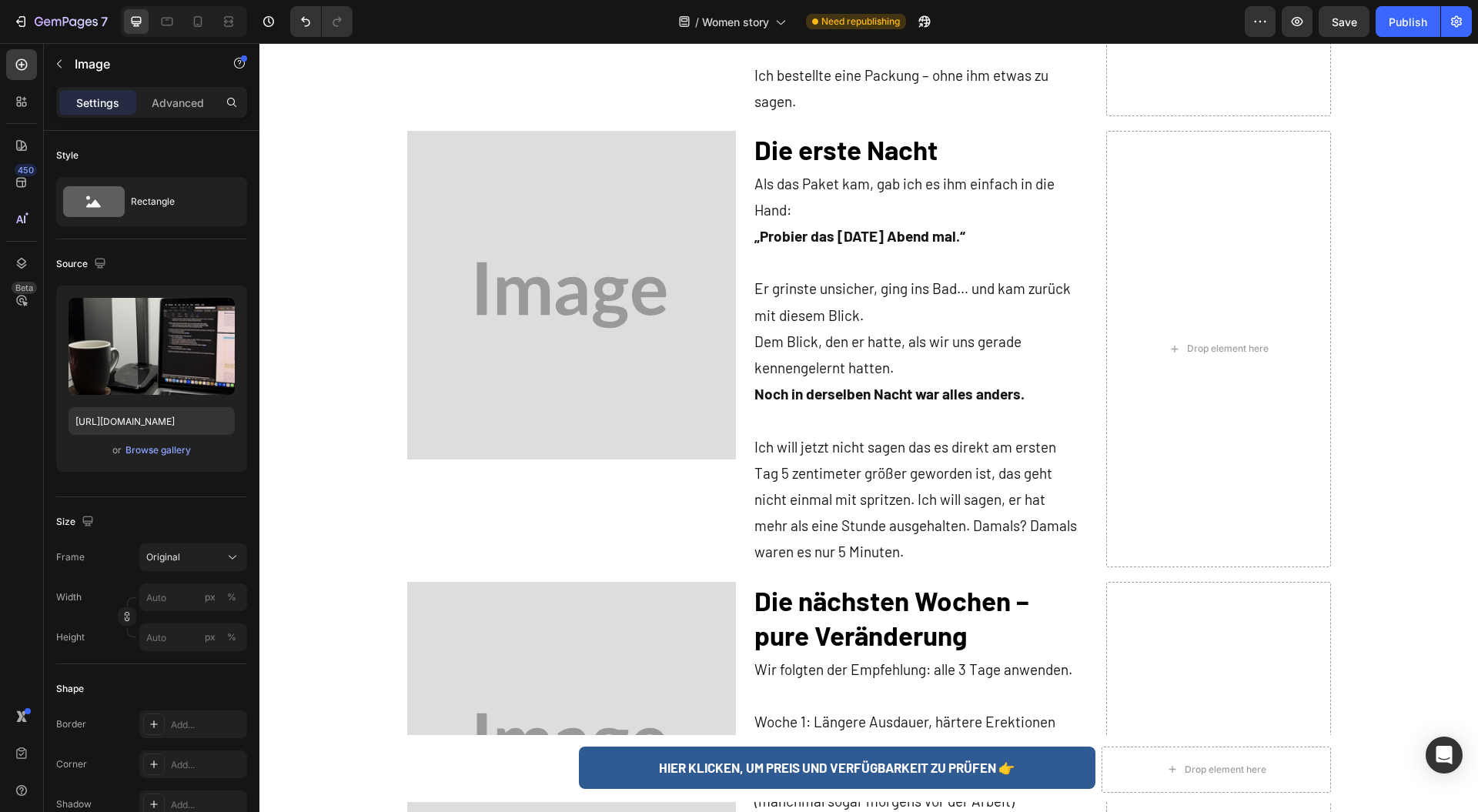
click at [502, 363] on img at bounding box center [572, 295] width 328 height 328
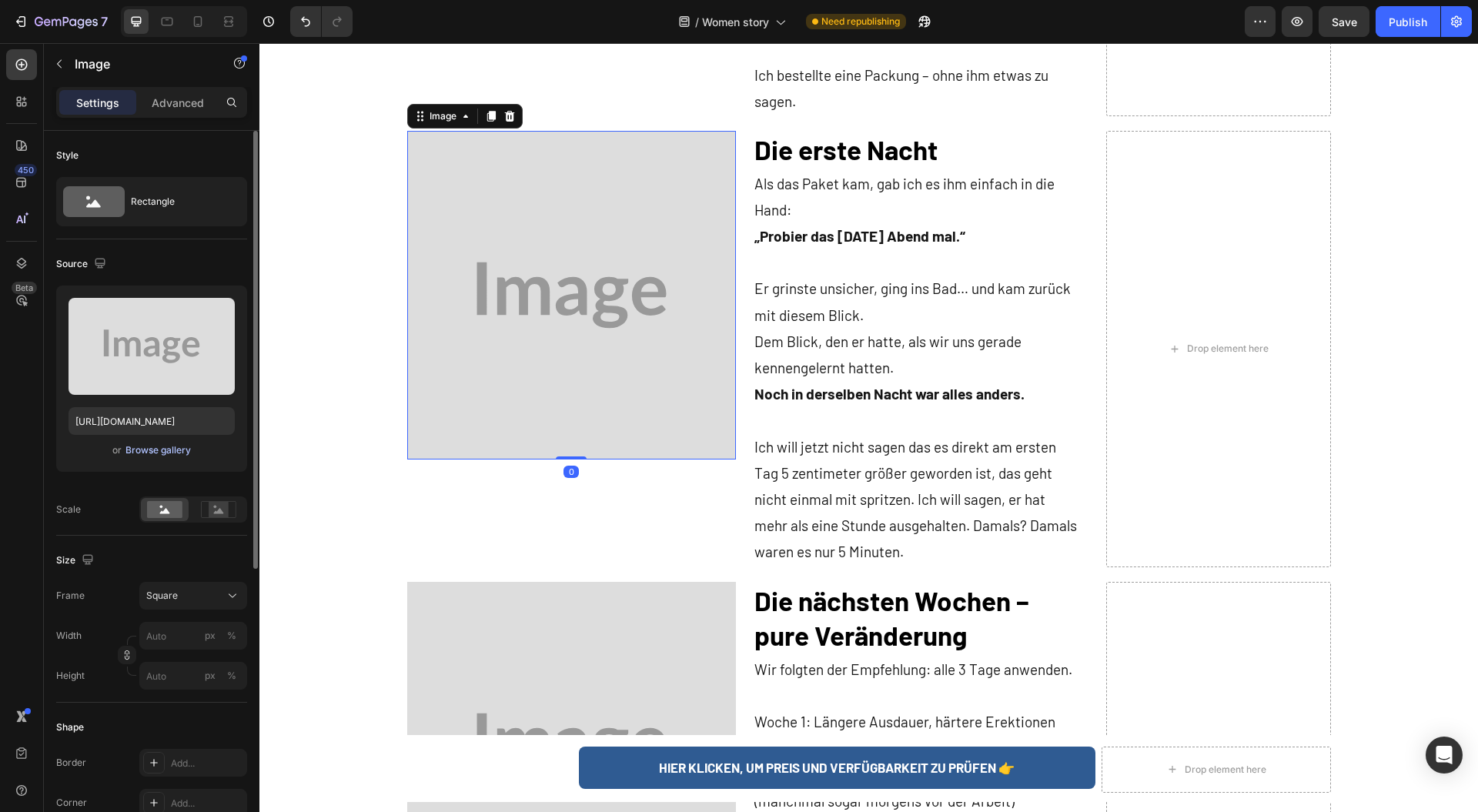
click at [152, 454] on div "Browse gallery" at bounding box center [157, 450] width 65 height 14
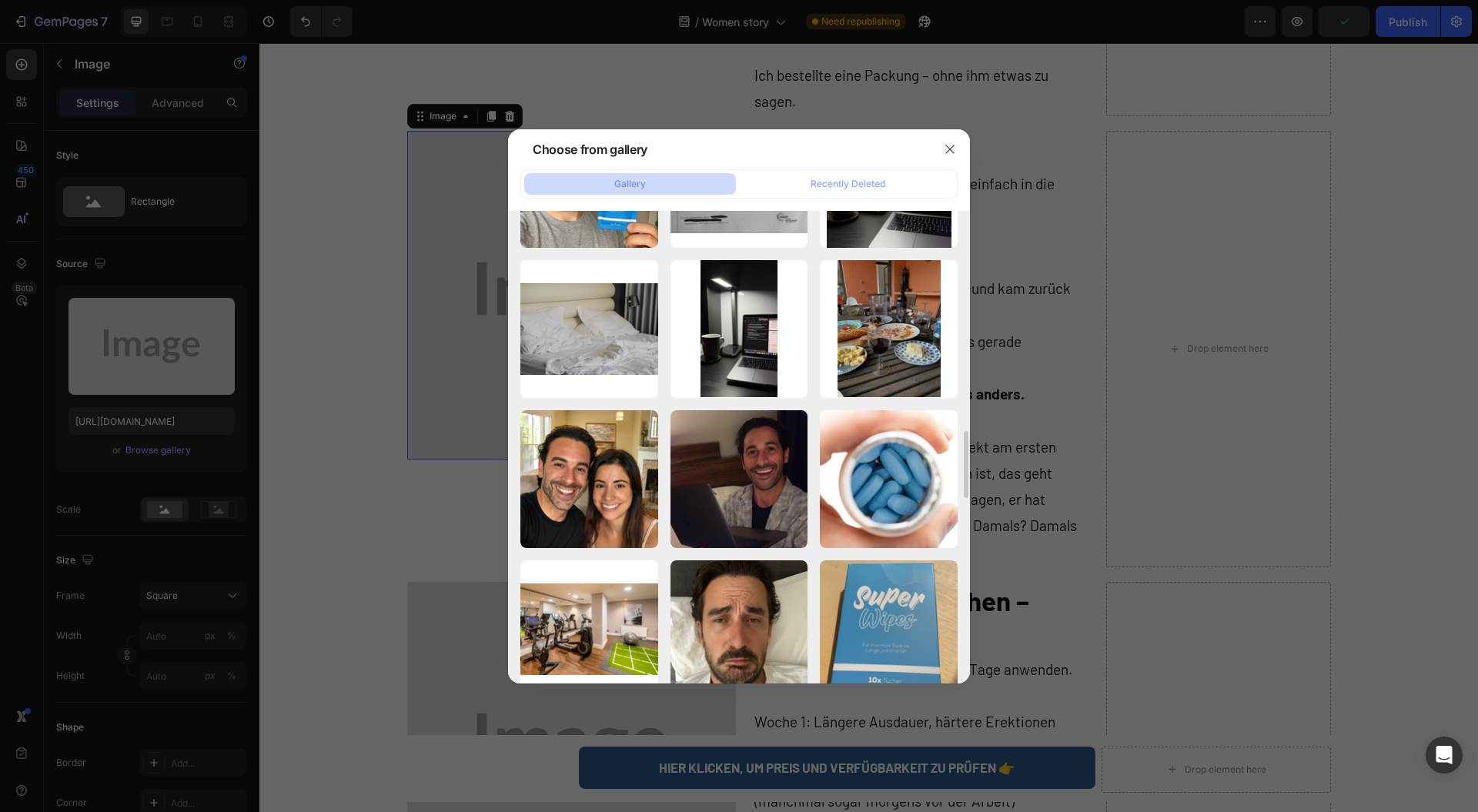
scroll to position [2257, 0]
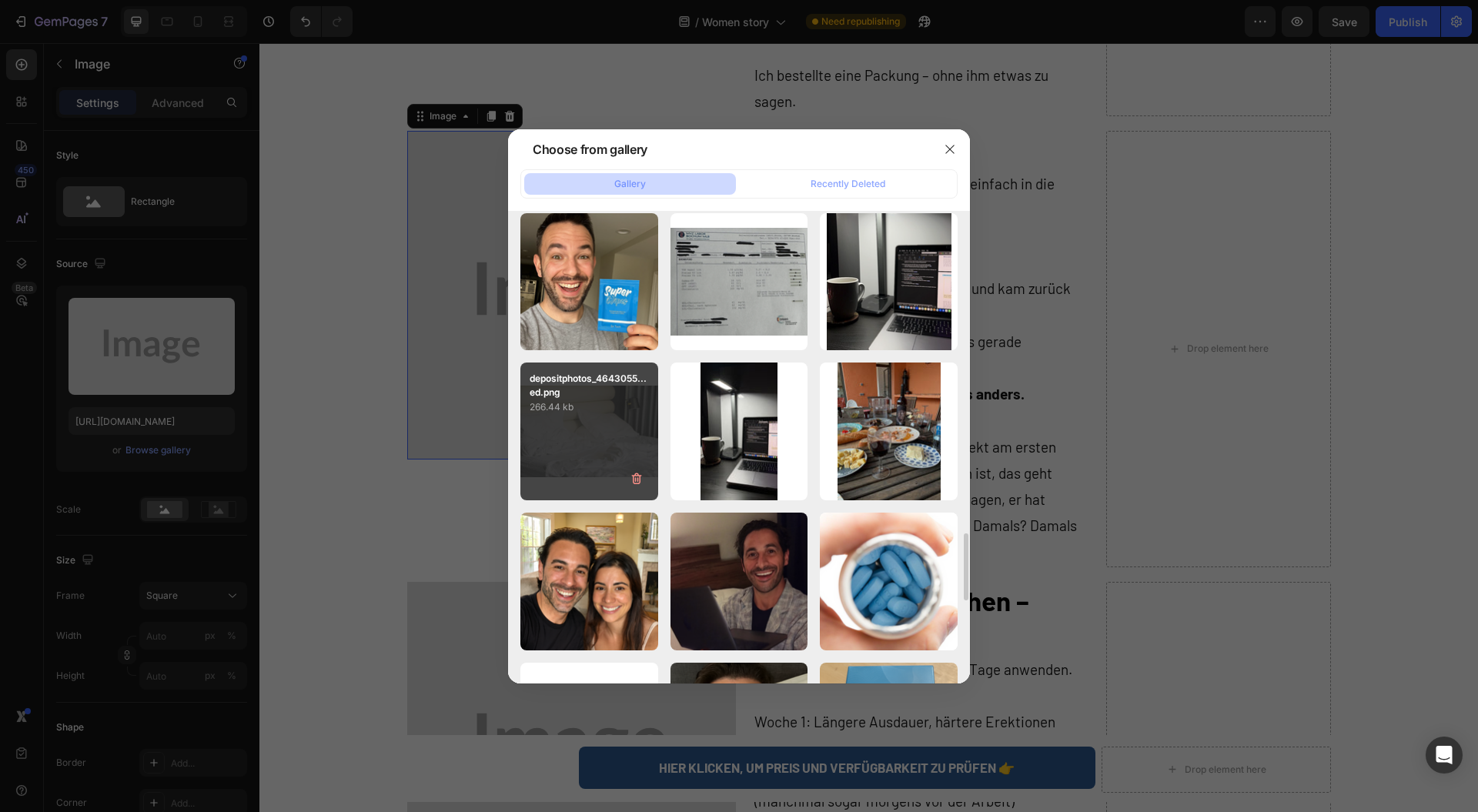
click at [559, 444] on div "depositphotos_4643055...ed.png 266.44 kb" at bounding box center [589, 431] width 138 height 138
type input "[URL][DOMAIN_NAME]"
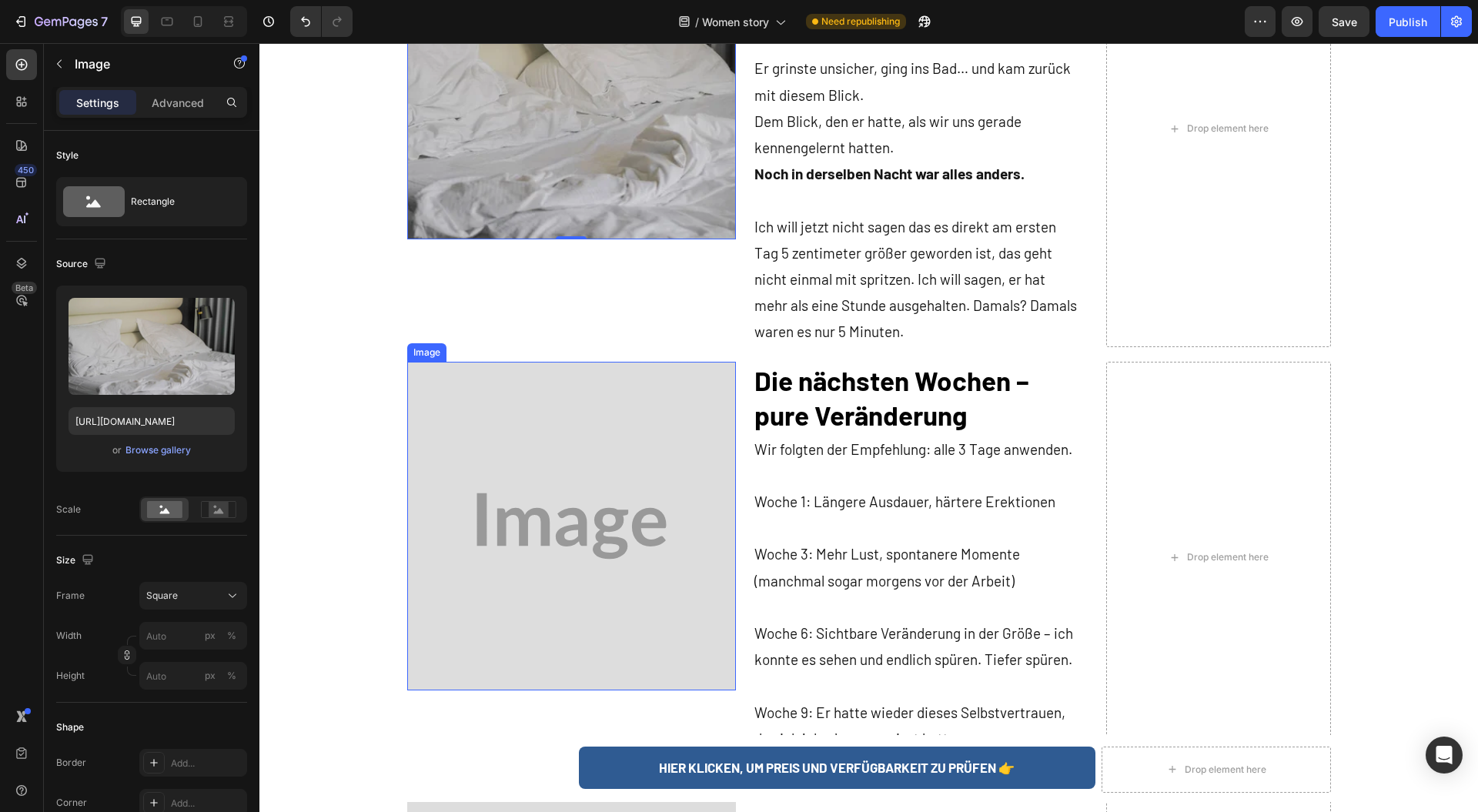
scroll to position [2051, 0]
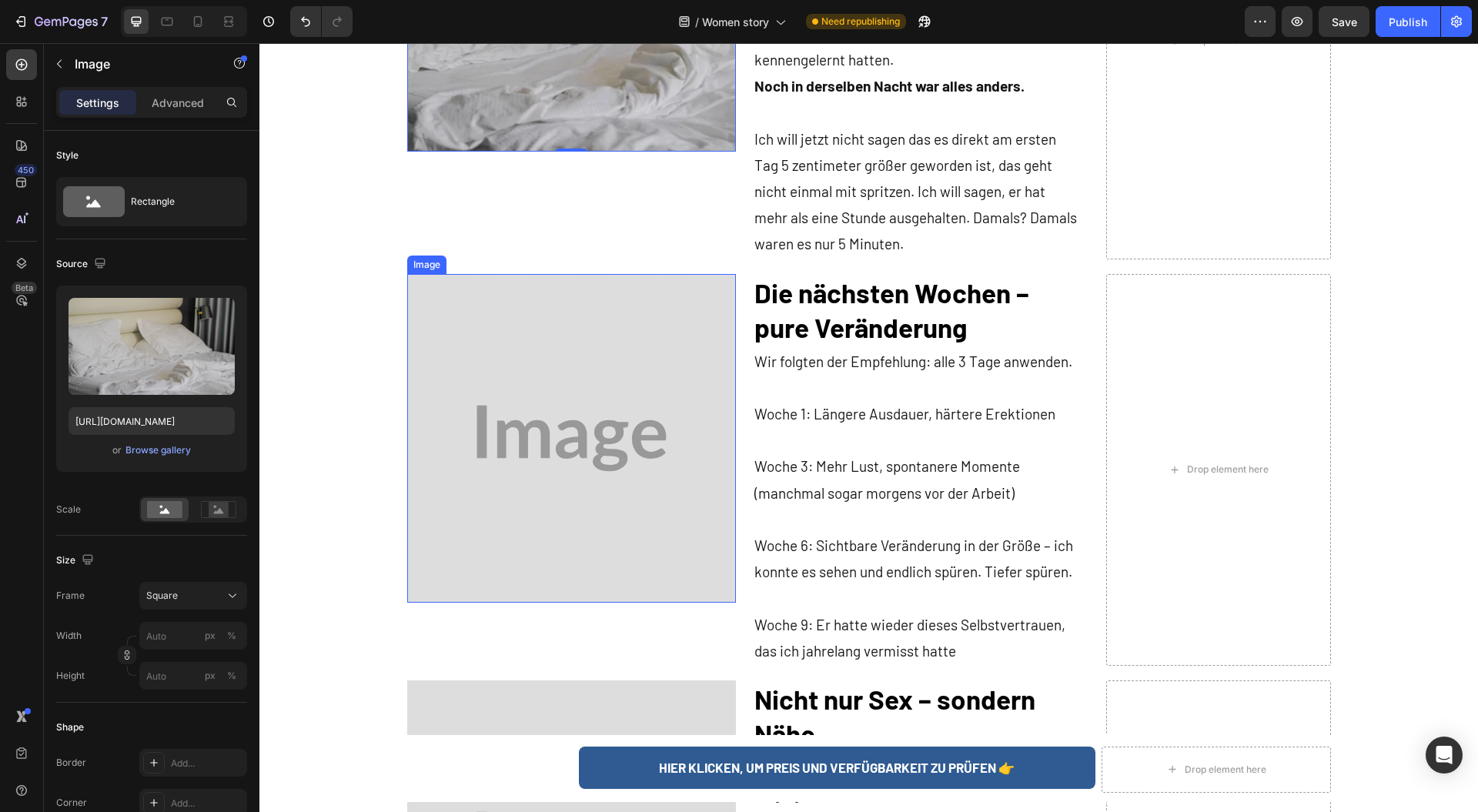
click at [591, 476] on img at bounding box center [572, 438] width 328 height 328
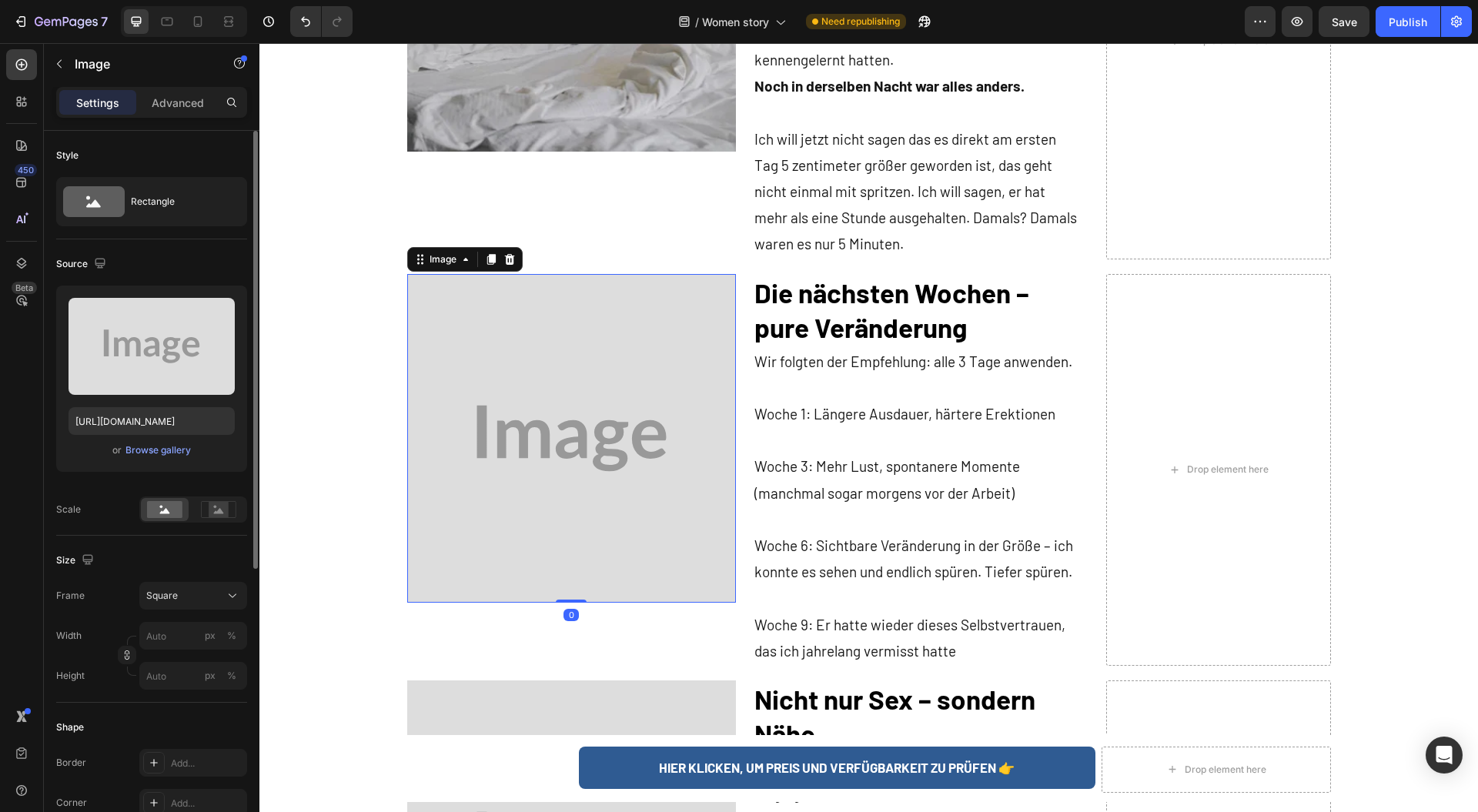
click at [153, 457] on div "or Browse gallery" at bounding box center [151, 450] width 166 height 18
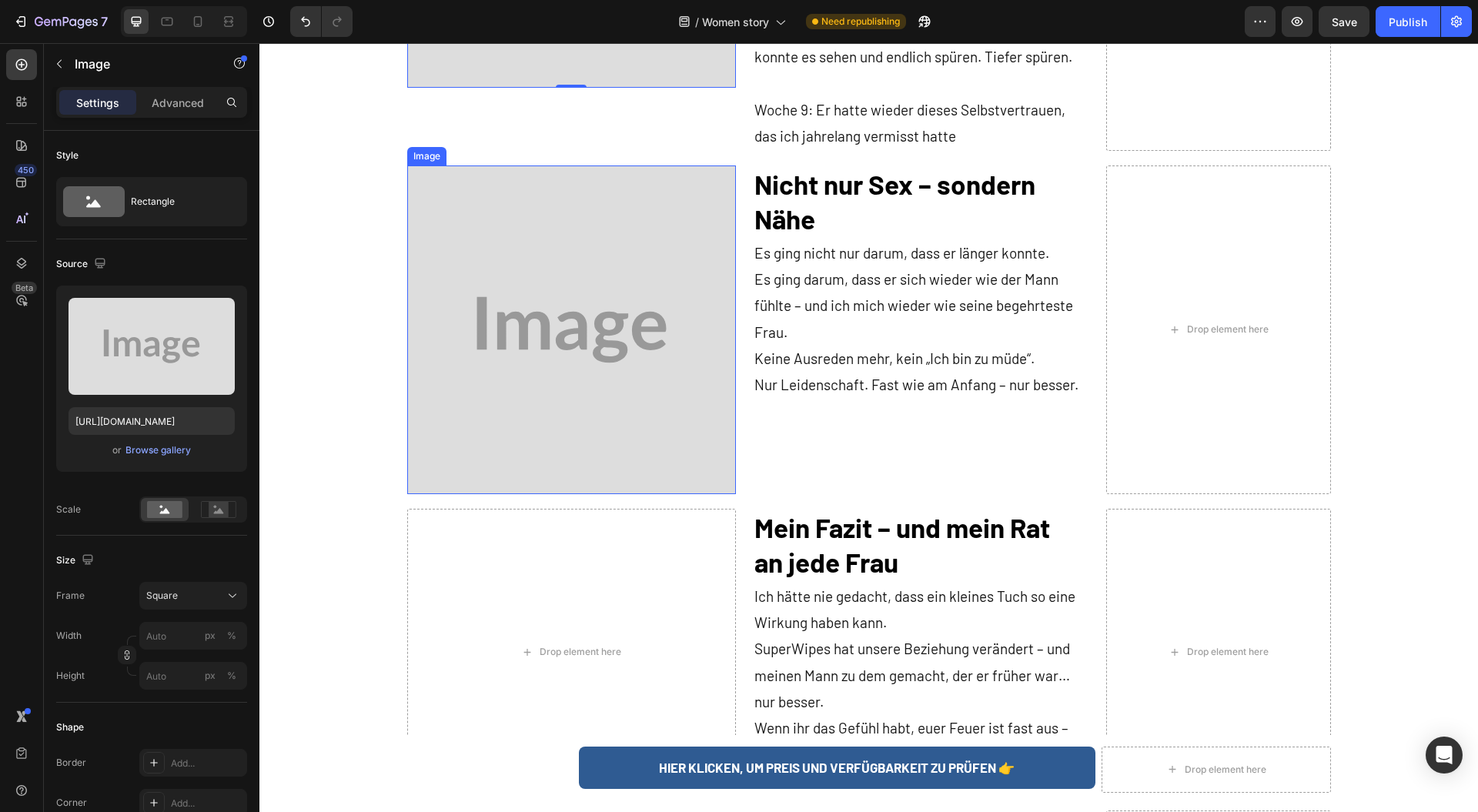
scroll to position [2565, 0]
click at [160, 448] on div "Browse gallery" at bounding box center [157, 450] width 65 height 14
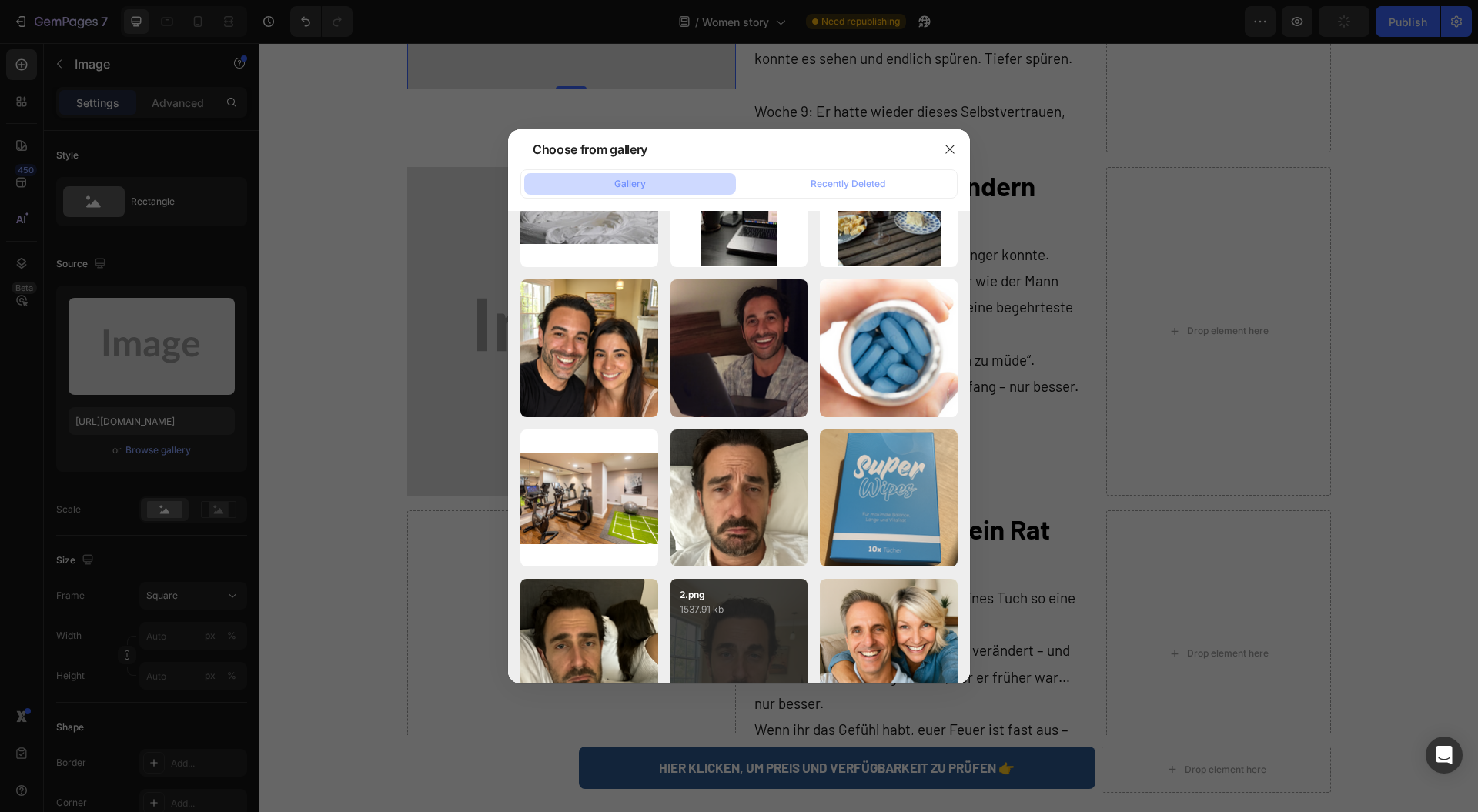
scroll to position [2798, 0]
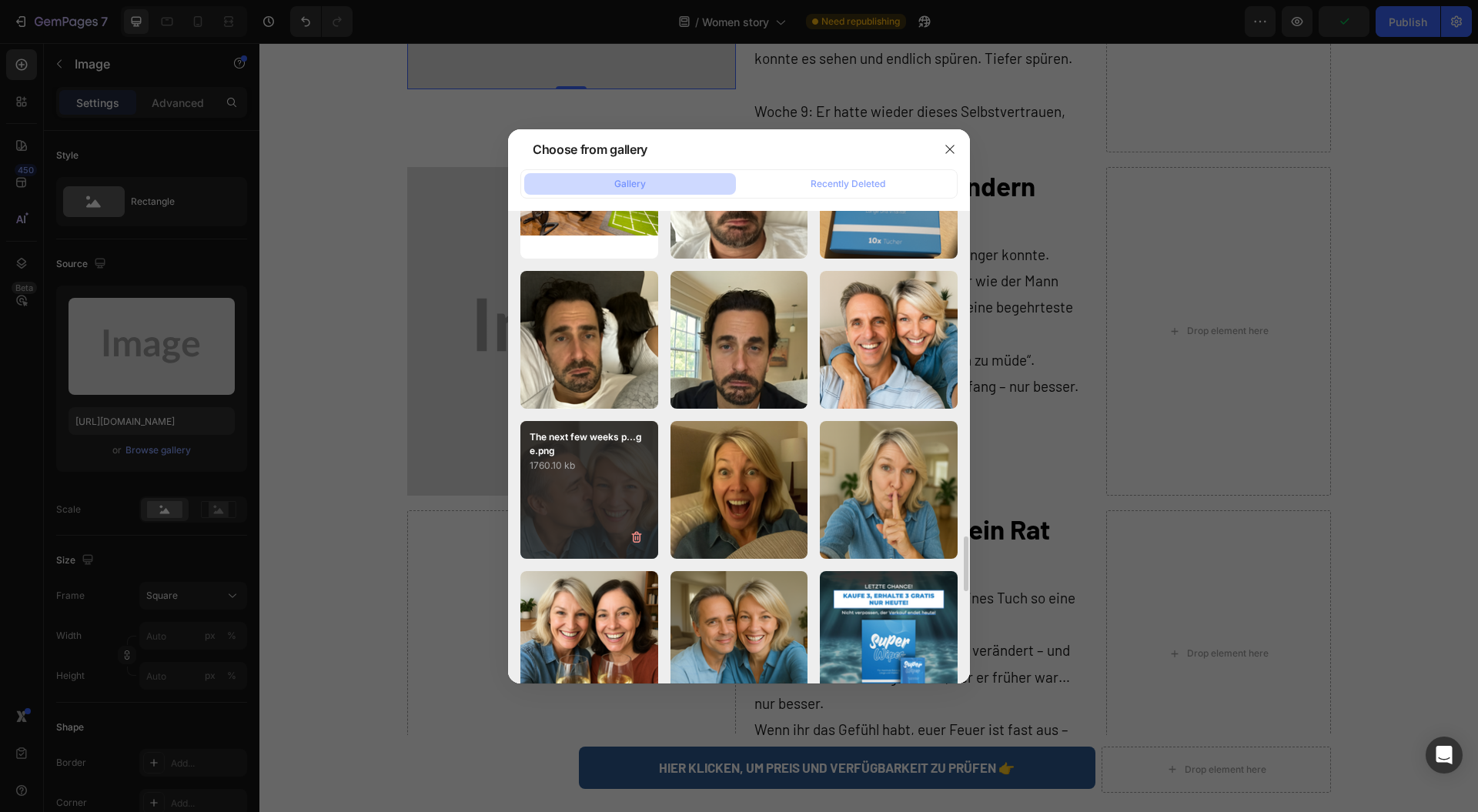
click at [568, 496] on div "The next few weeks p...ge.png 1760.10 kb" at bounding box center [589, 490] width 138 height 138
type input "[URL][DOMAIN_NAME]"
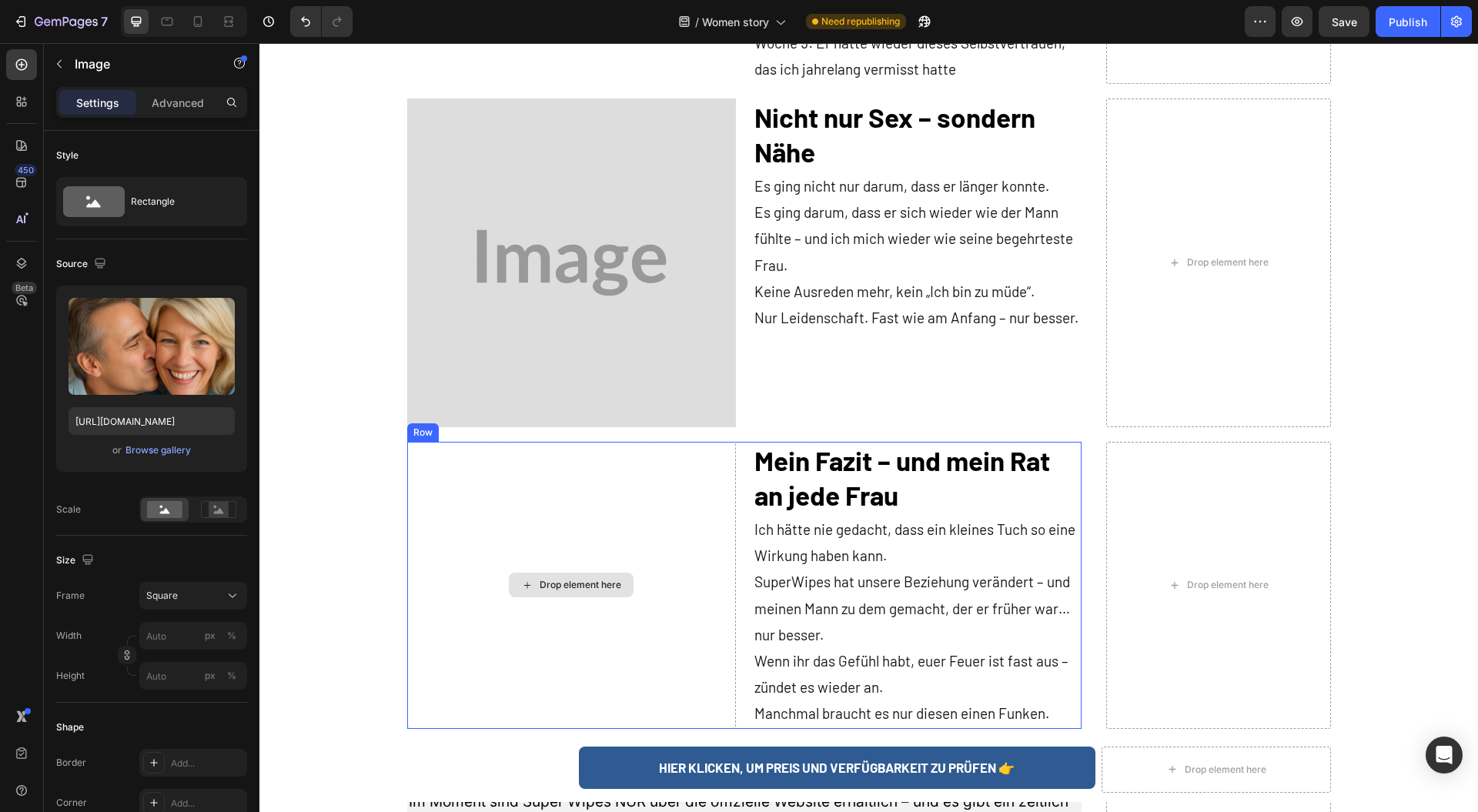
scroll to position [2667, 0]
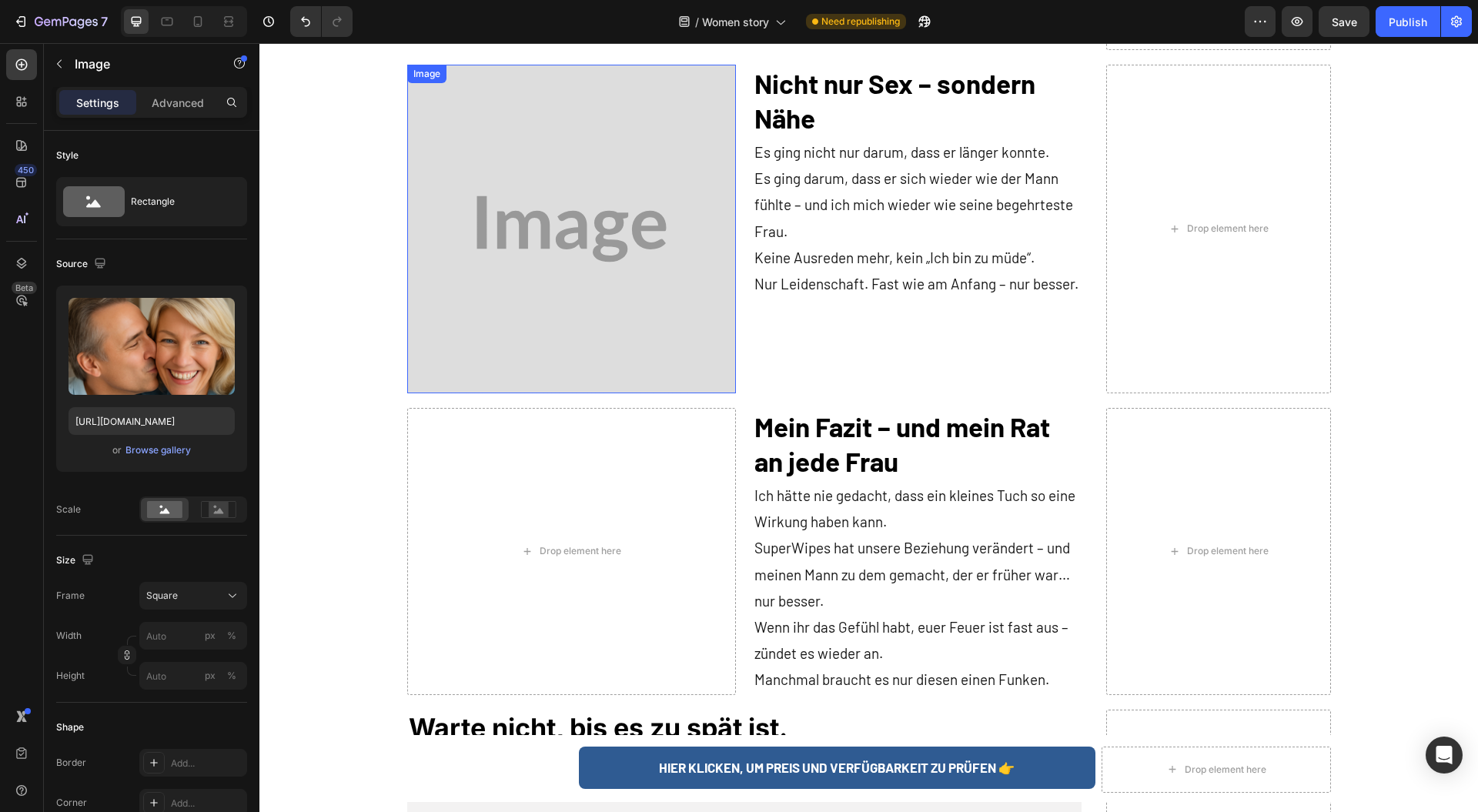
click at [463, 269] on img at bounding box center [572, 228] width 328 height 328
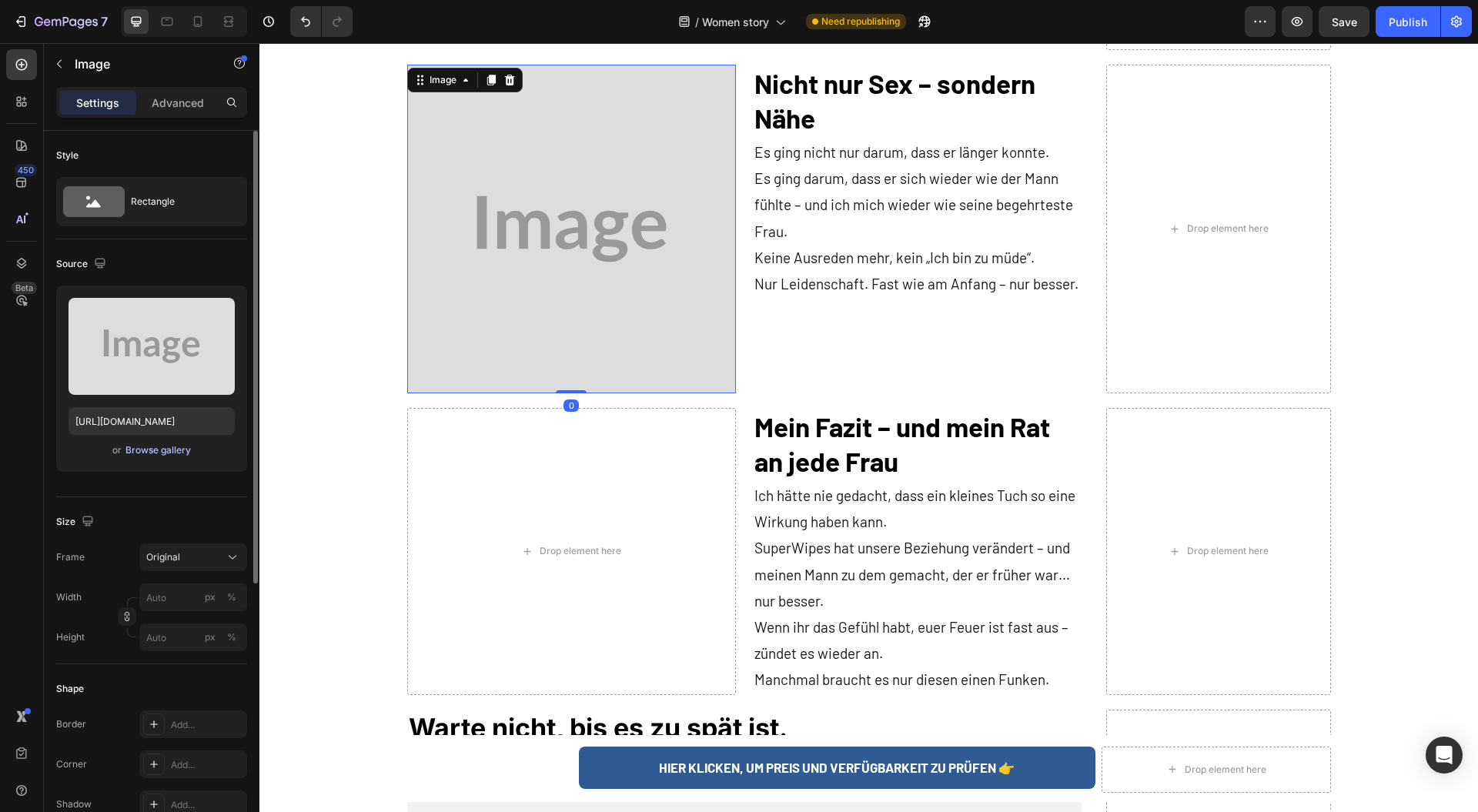
click at [156, 450] on div "Browse gallery" at bounding box center [157, 450] width 65 height 14
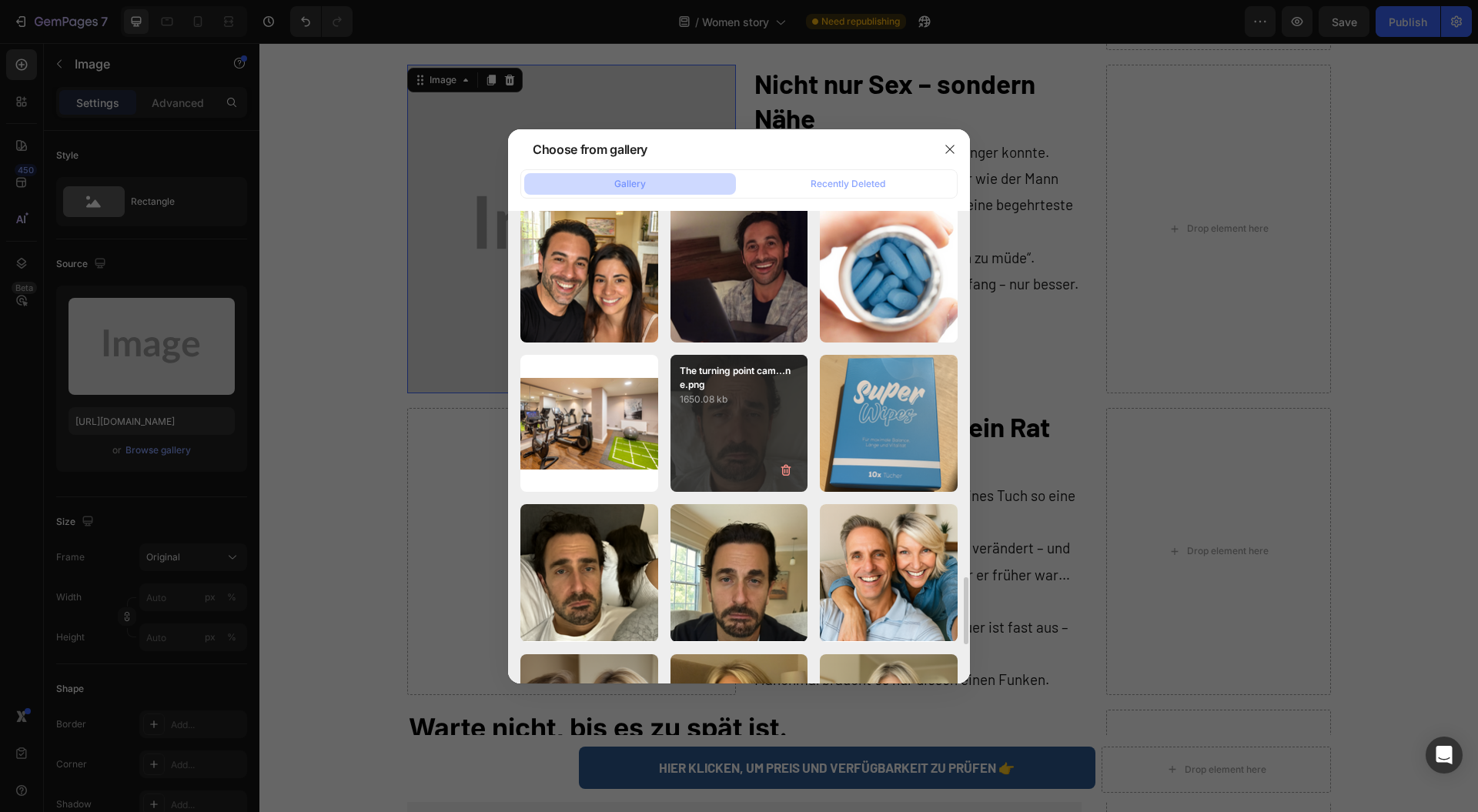
scroll to position [2873, 0]
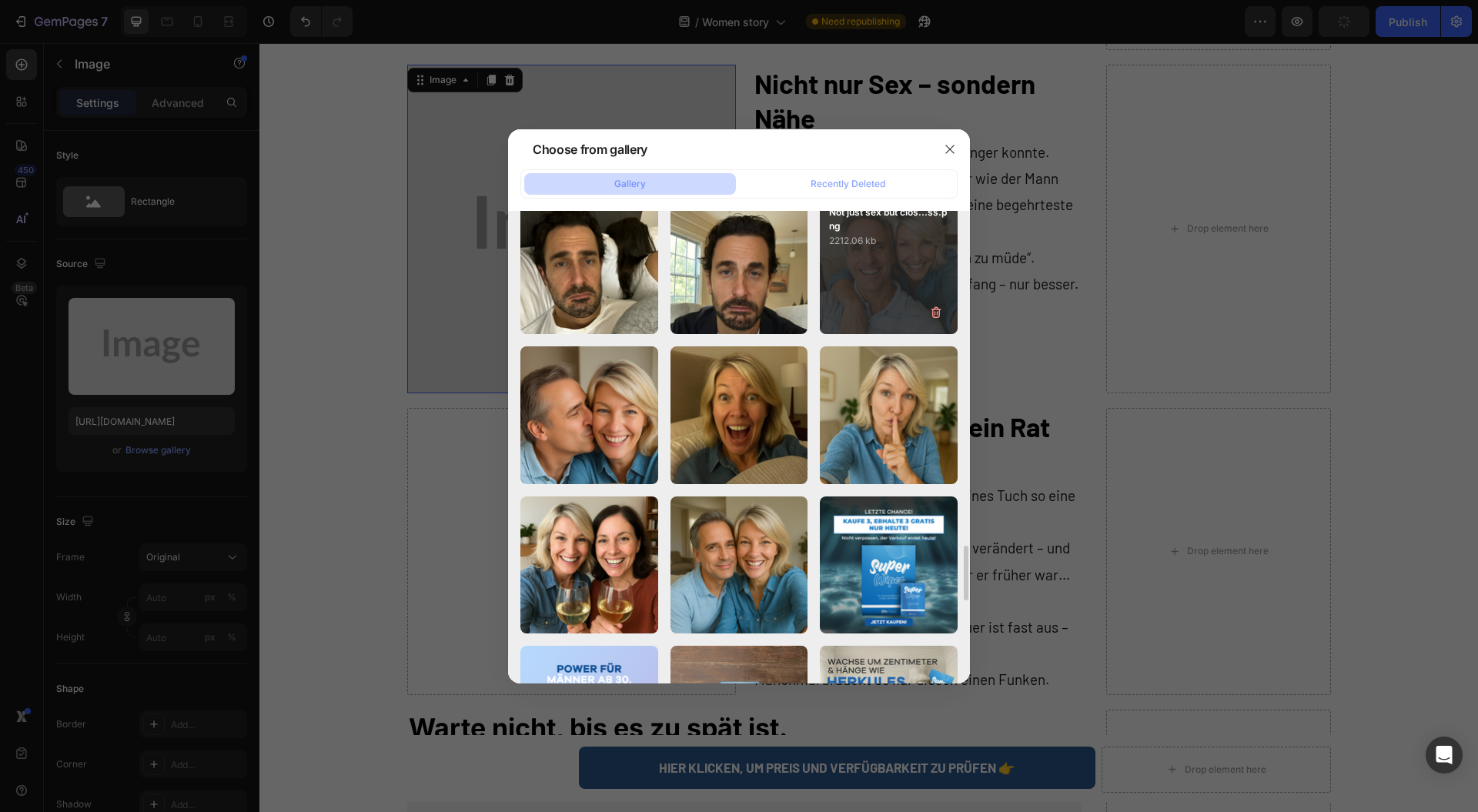
click at [841, 281] on div "Not just sex but clos...ss.png 2212.06 kb" at bounding box center [889, 265] width 138 height 138
type input "[URL][DOMAIN_NAME]"
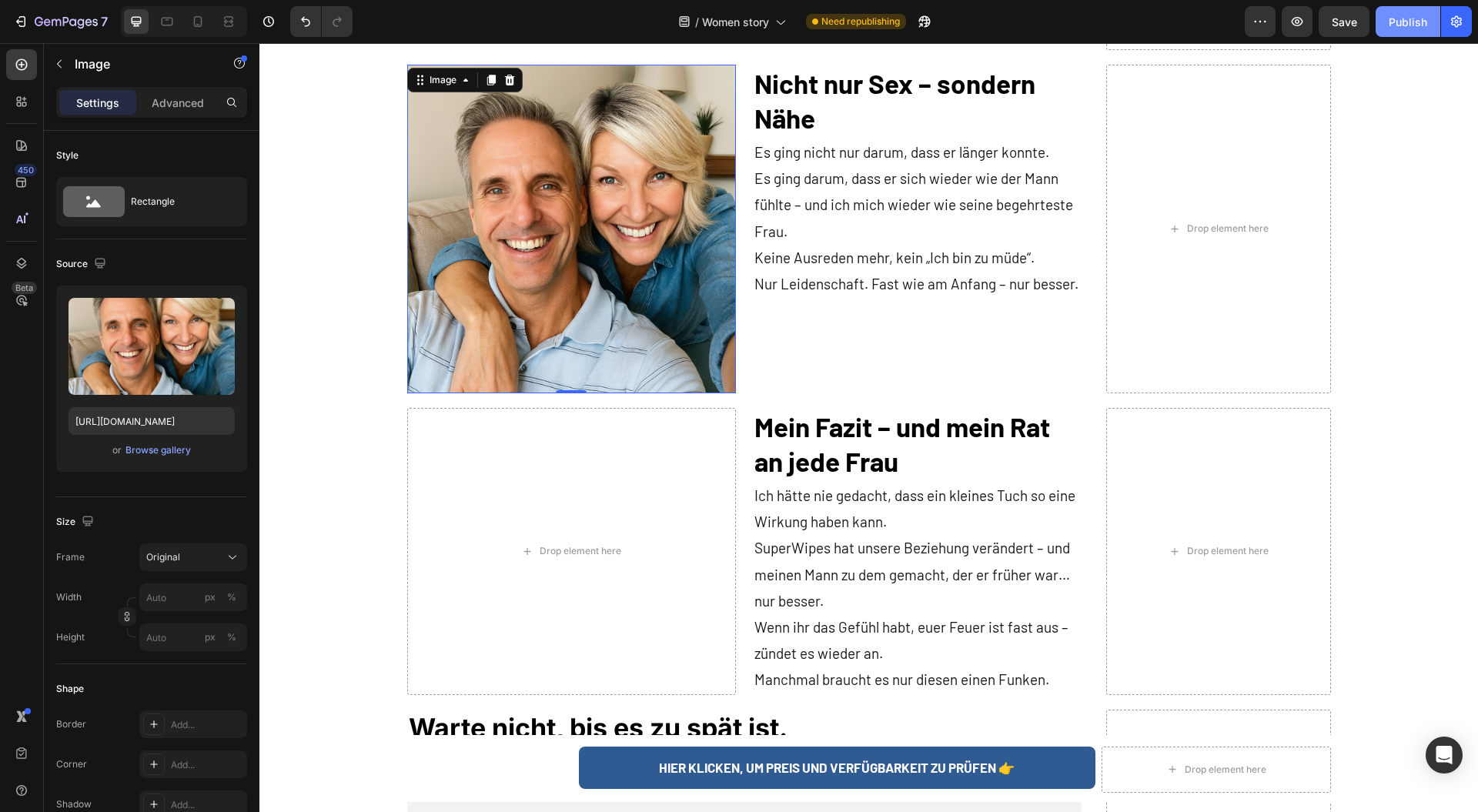
click at [1404, 26] on div "Publish" at bounding box center [1408, 22] width 38 height 17
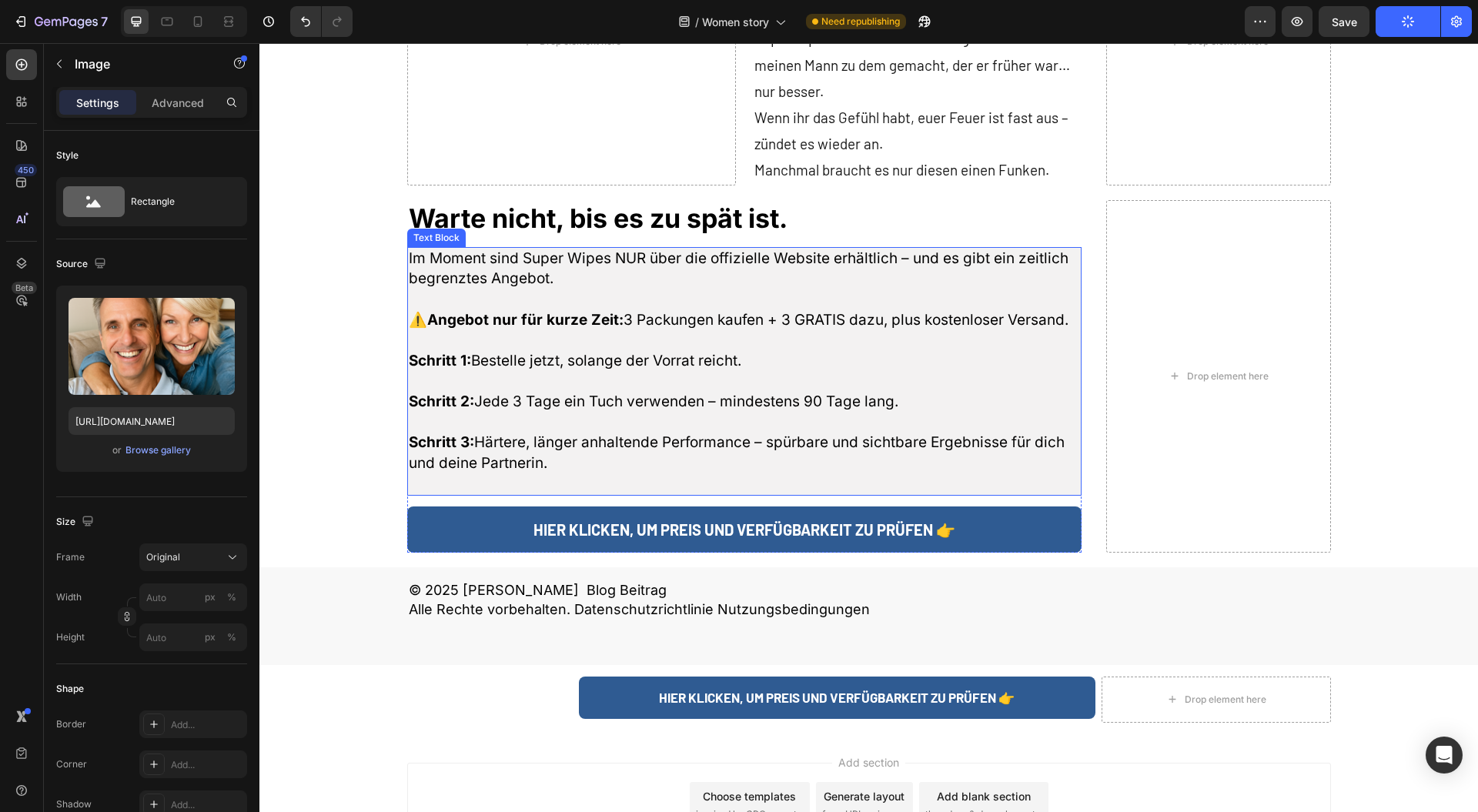
scroll to position [2868, 0]
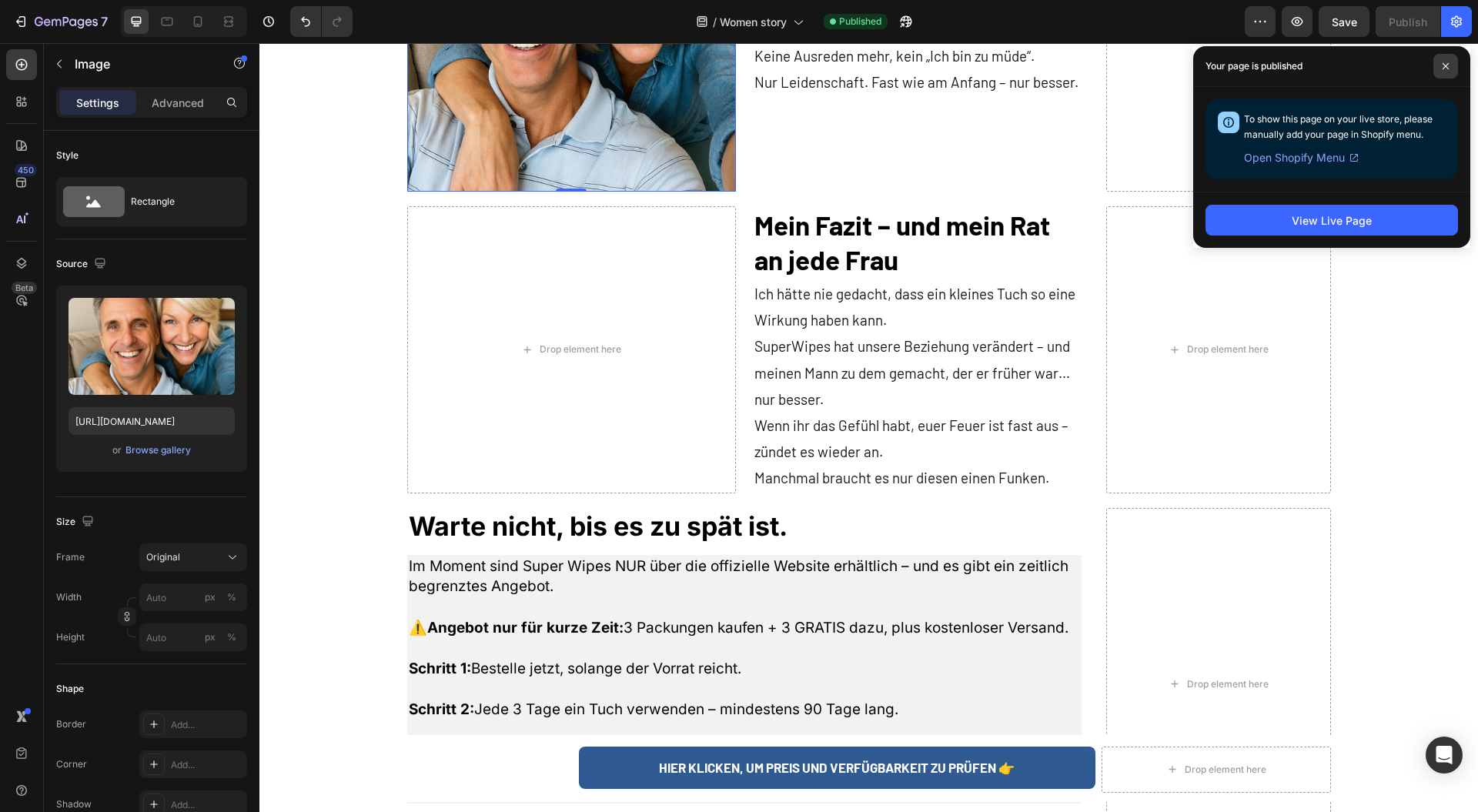
click at [1448, 66] on icon at bounding box center [1446, 66] width 8 height 8
